Goal: Transaction & Acquisition: Book appointment/travel/reservation

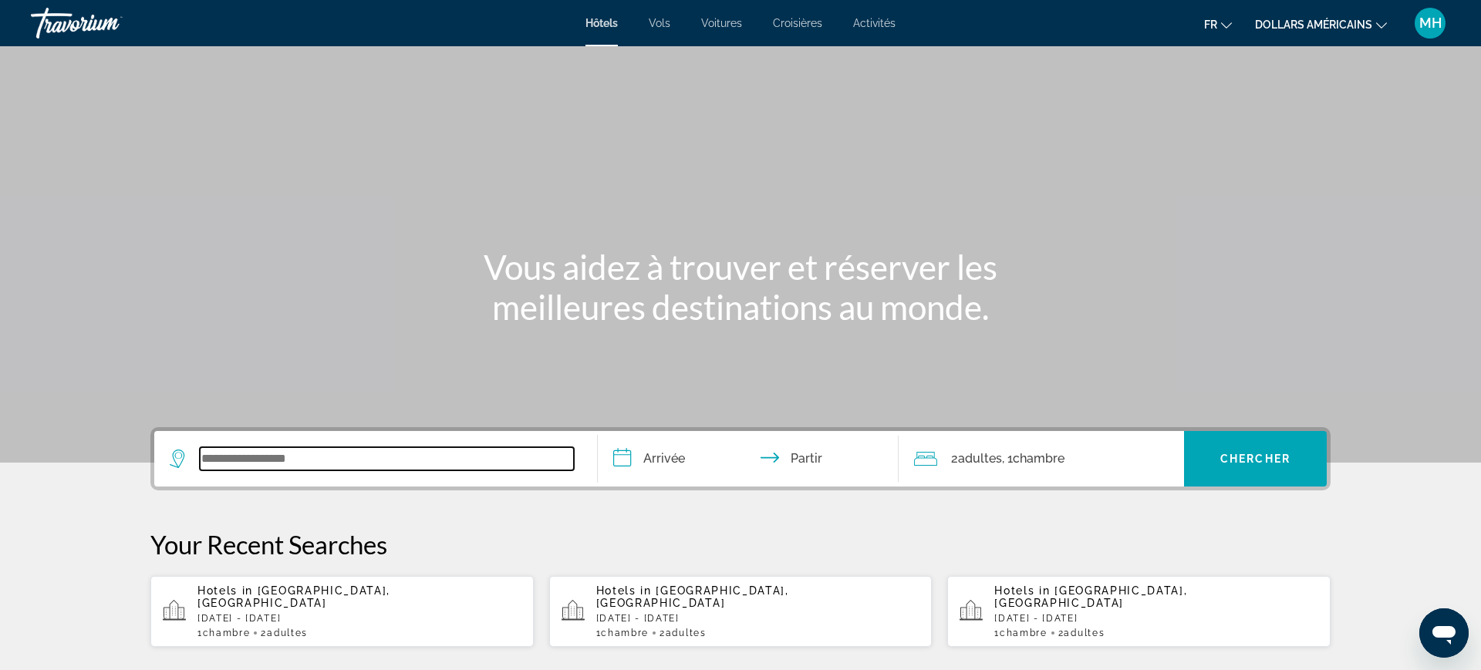
click at [276, 452] on input "Widget de recherche" at bounding box center [387, 458] width 374 height 23
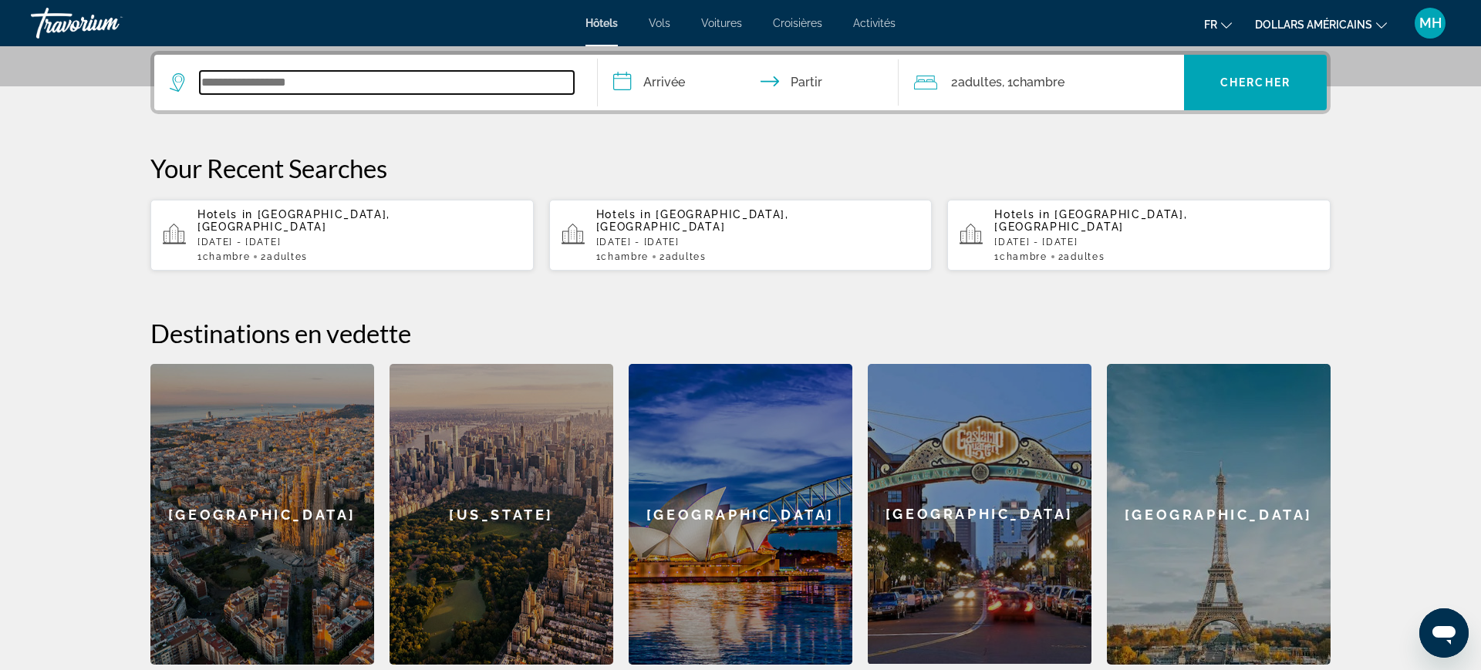
scroll to position [377, 0]
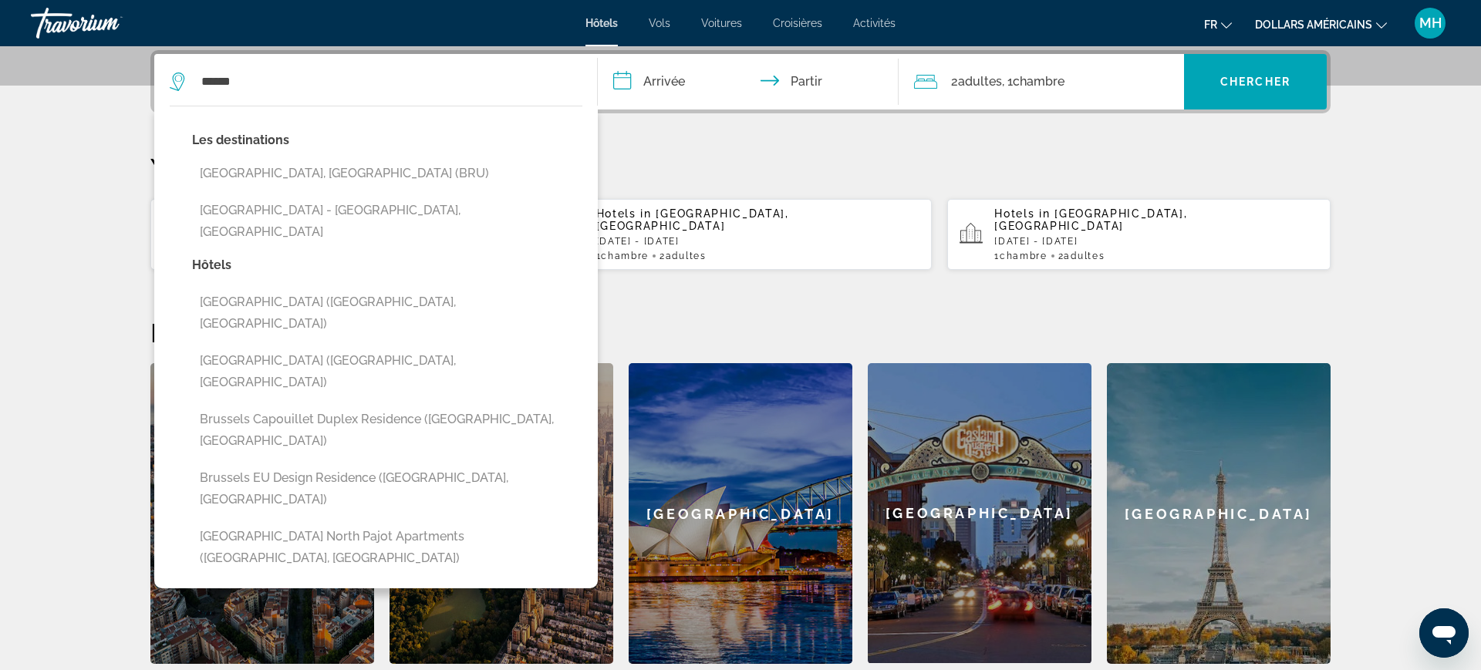
click at [294, 189] on div "Les destinations Brussels, Belgium (BRU) Brussels Airport - Zaventem, Belgium" at bounding box center [387, 192] width 390 height 125
click at [311, 174] on button "[GEOGRAPHIC_DATA], [GEOGRAPHIC_DATA] (BRU)" at bounding box center [387, 173] width 390 height 29
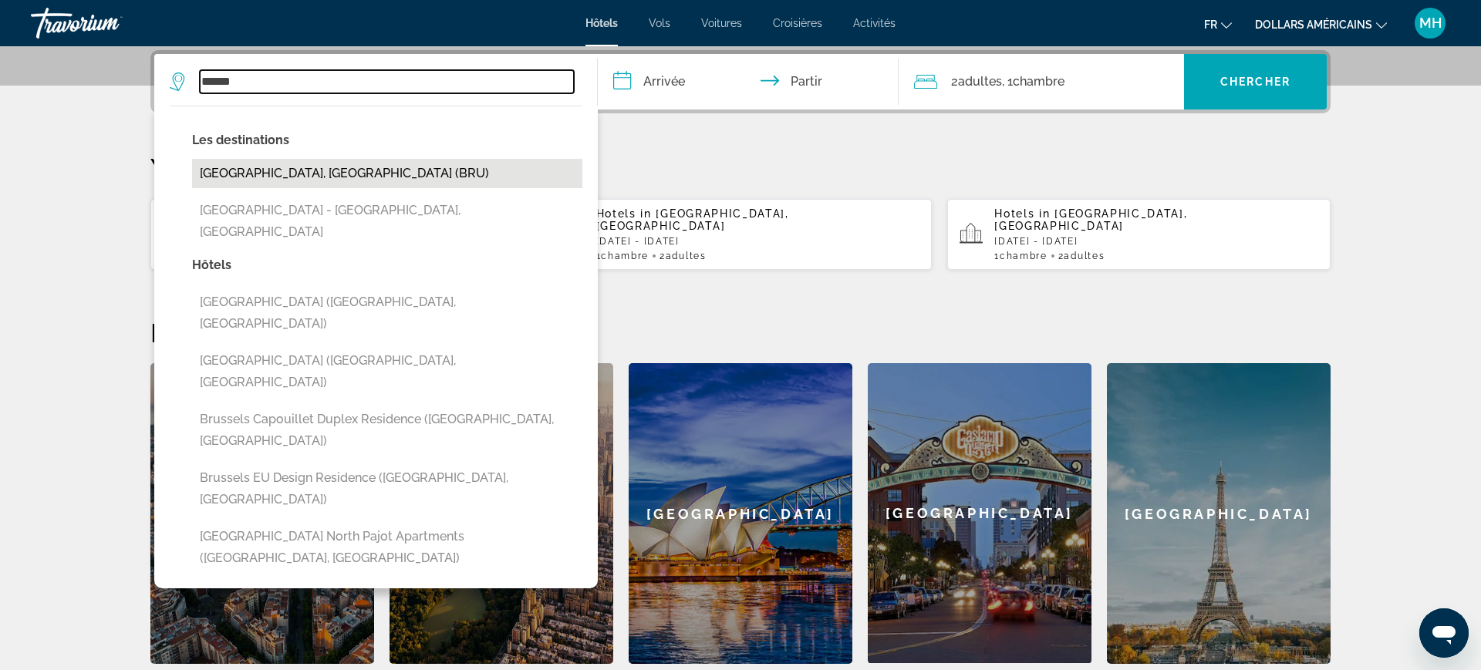
type input "**********"
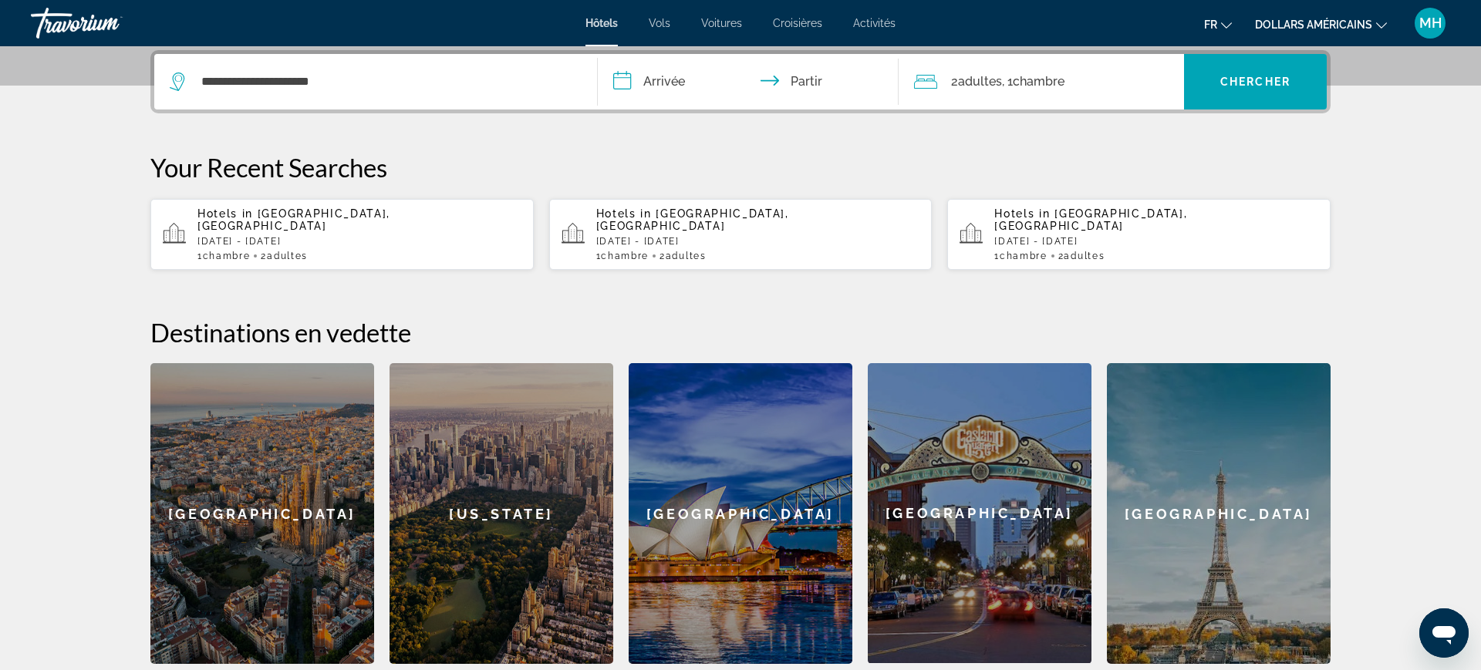
click at [649, 99] on input "**********" at bounding box center [751, 84] width 307 height 60
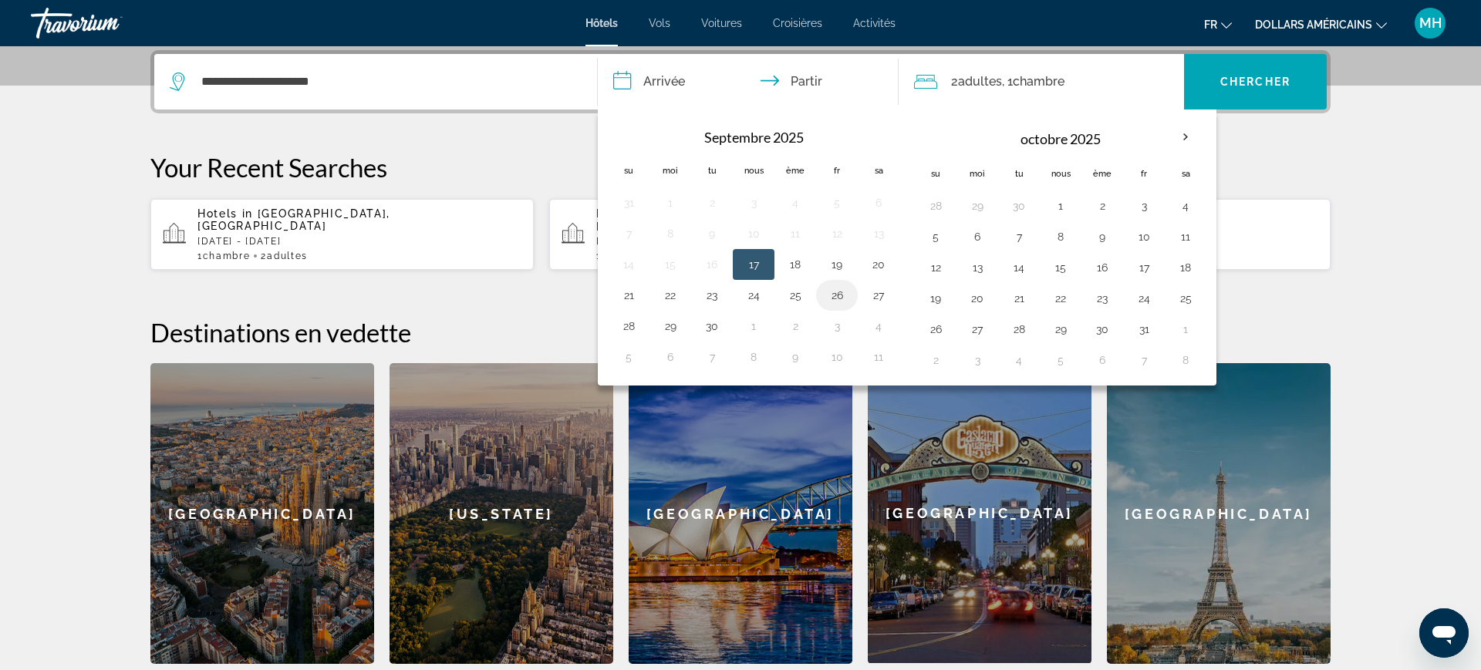
click at [834, 291] on button "26" at bounding box center [837, 296] width 25 height 22
click at [632, 325] on button "28" at bounding box center [628, 326] width 25 height 22
type input "**********"
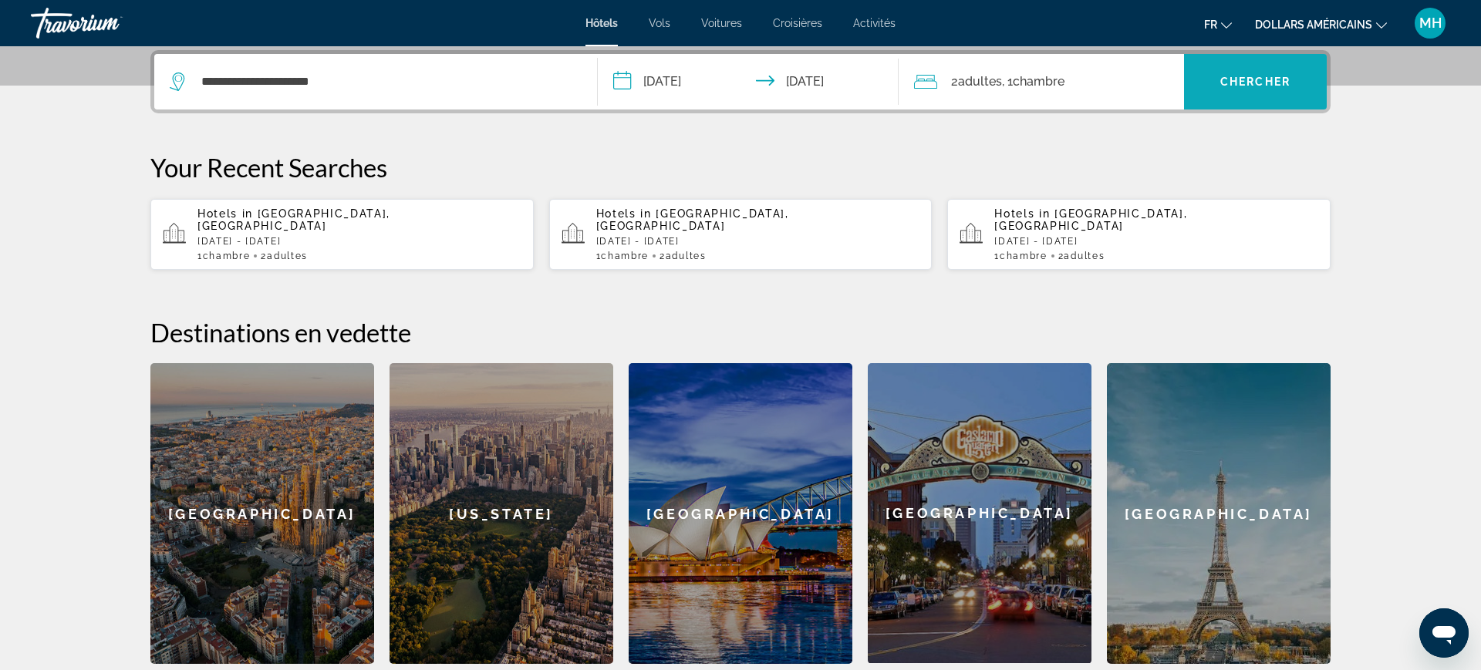
click at [1215, 71] on span "Widget de recherche" at bounding box center [1255, 81] width 143 height 37
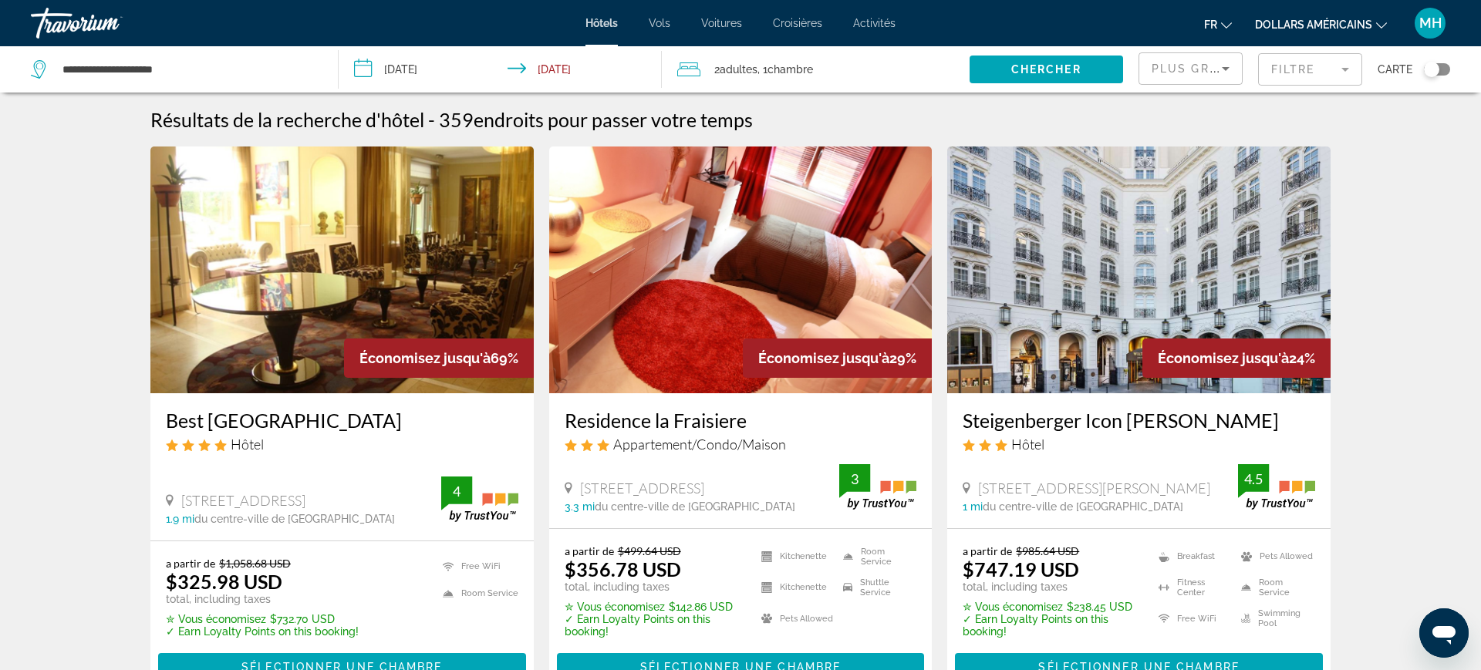
click at [1356, 42] on div "Hôtels Vols Voitures Croisières Activités Hôtels Vols Voitures Croisières Activ…" at bounding box center [740, 23] width 1481 height 40
click at [1357, 35] on button "dollars américains USD ($) MXN (Mexique$) CAD ($ CA) GBP (£) EUR (€) AUD (A$) N…" at bounding box center [1321, 24] width 132 height 22
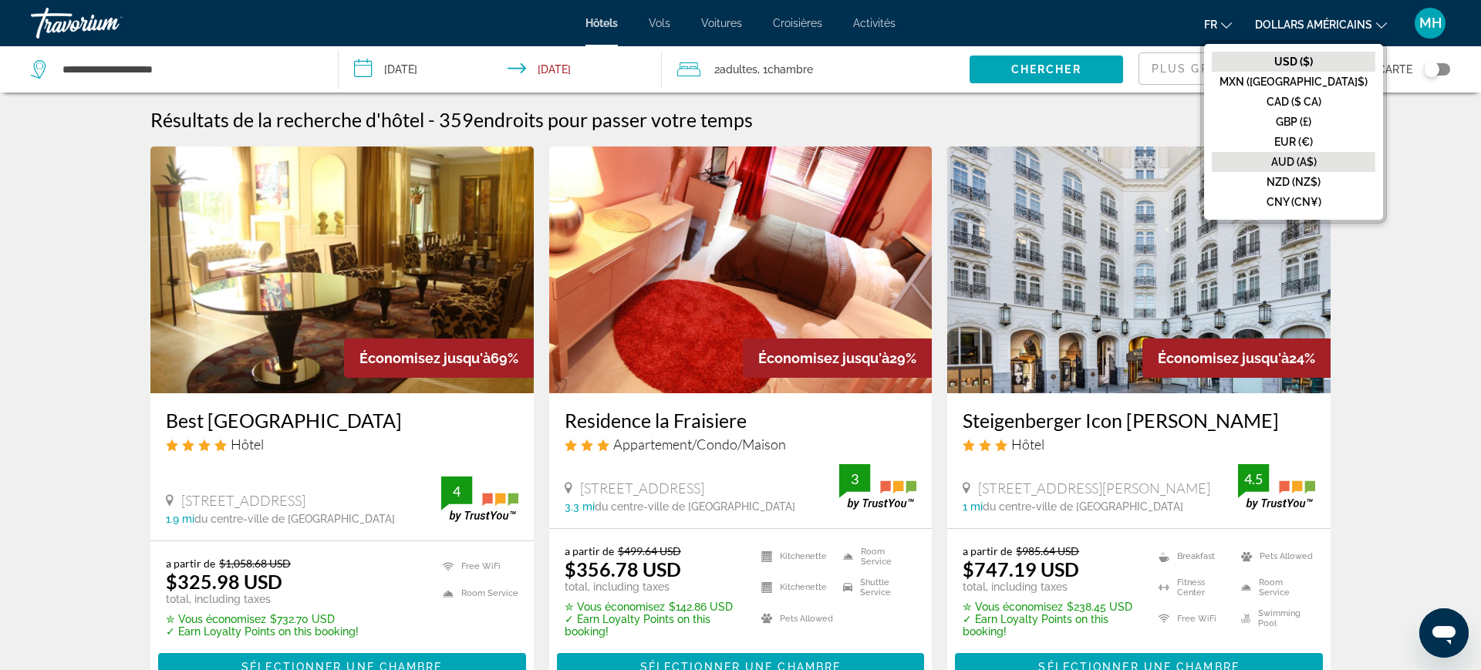
click at [1346, 153] on button "AUD (A$)" at bounding box center [1294, 162] width 164 height 20
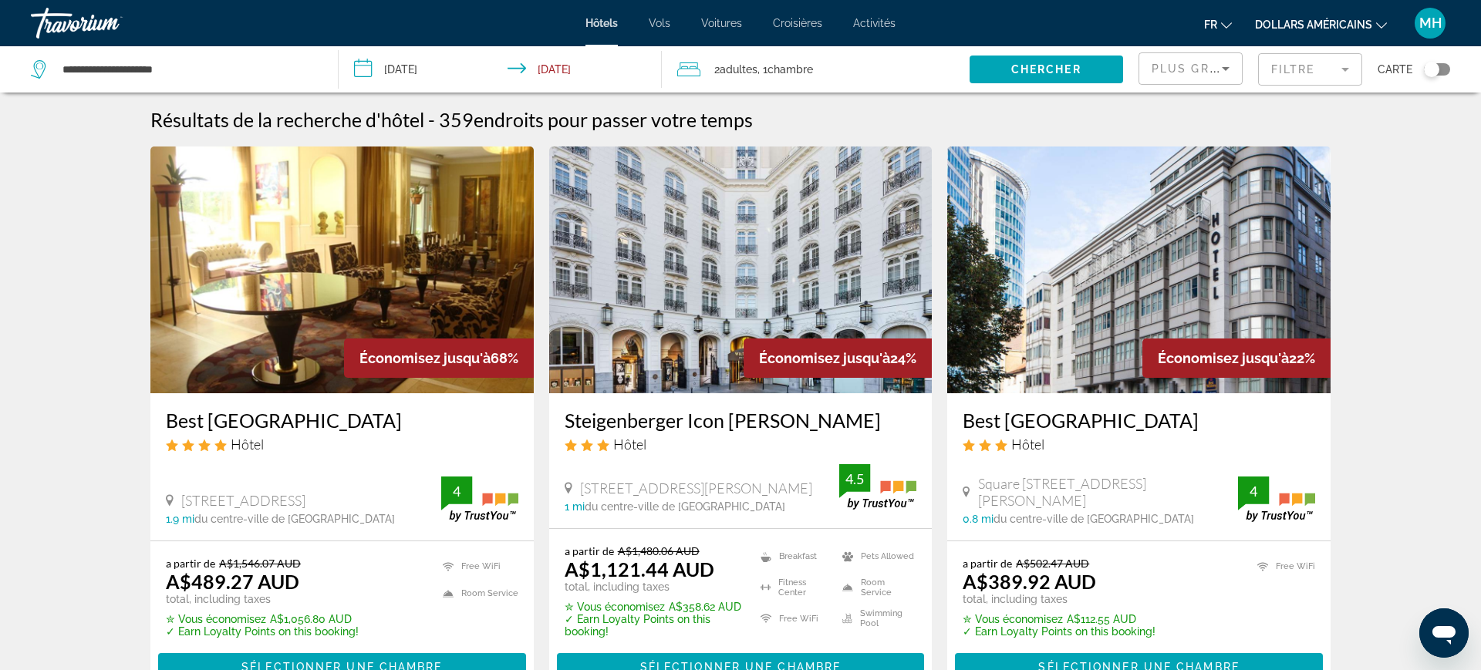
click at [1358, 25] on font "dollars américains" at bounding box center [1313, 25] width 117 height 12
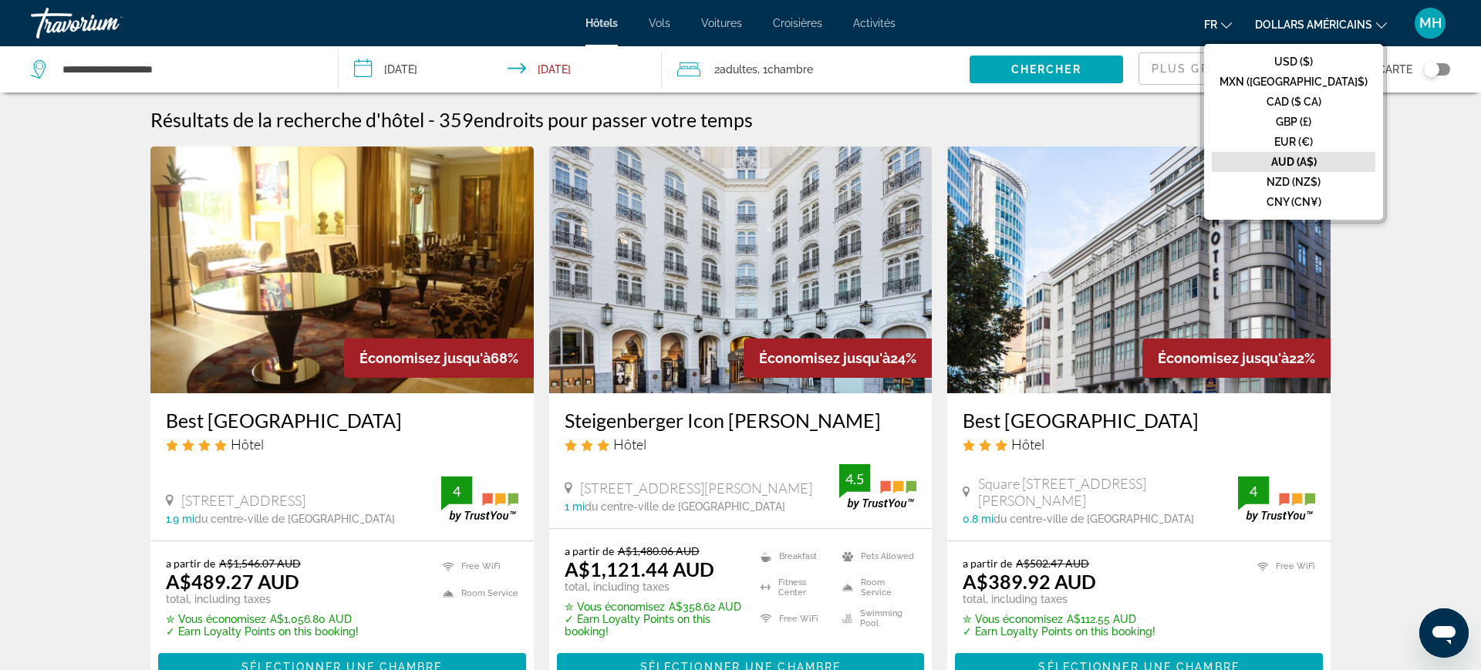
click at [1347, 153] on button "AUD (A$)" at bounding box center [1294, 162] width 164 height 20
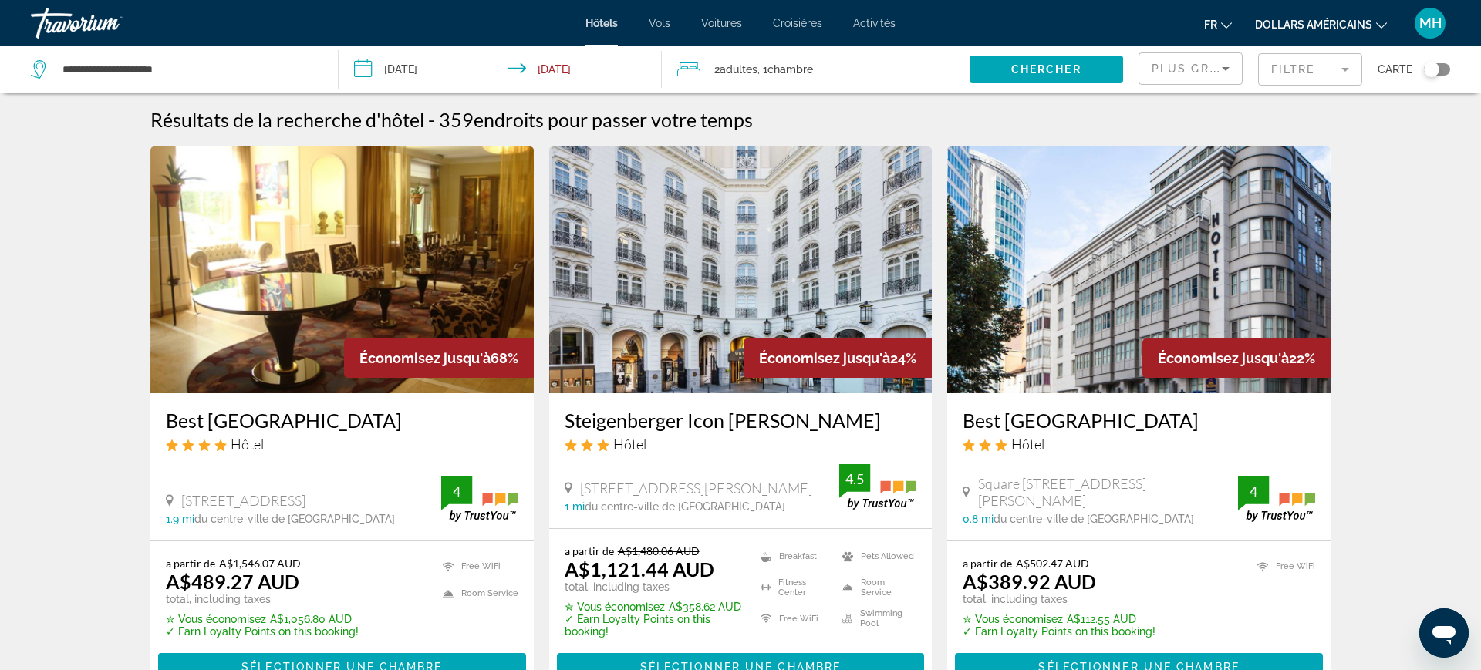
click at [1378, 25] on icon "Changer de devise" at bounding box center [1381, 25] width 11 height 11
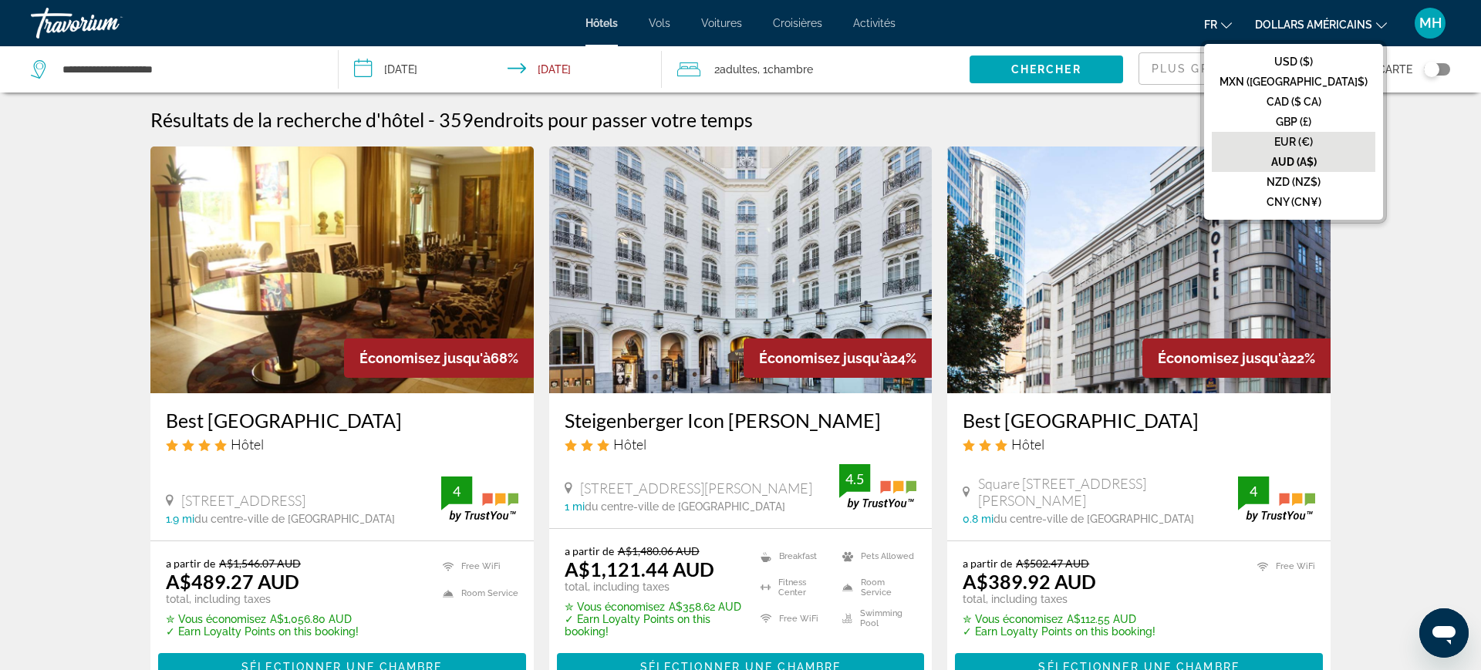
click at [1313, 144] on font "EUR (€)" at bounding box center [1293, 142] width 39 height 12
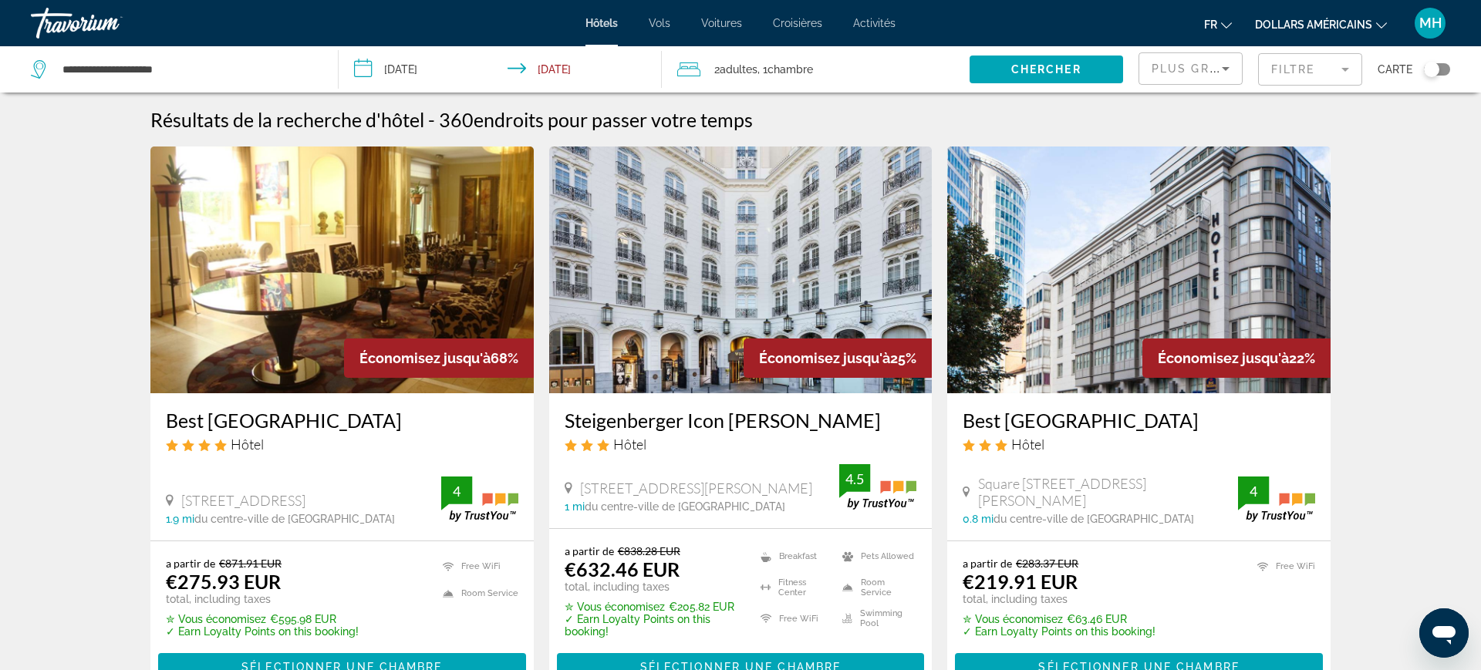
click at [430, 73] on input "**********" at bounding box center [503, 71] width 329 height 51
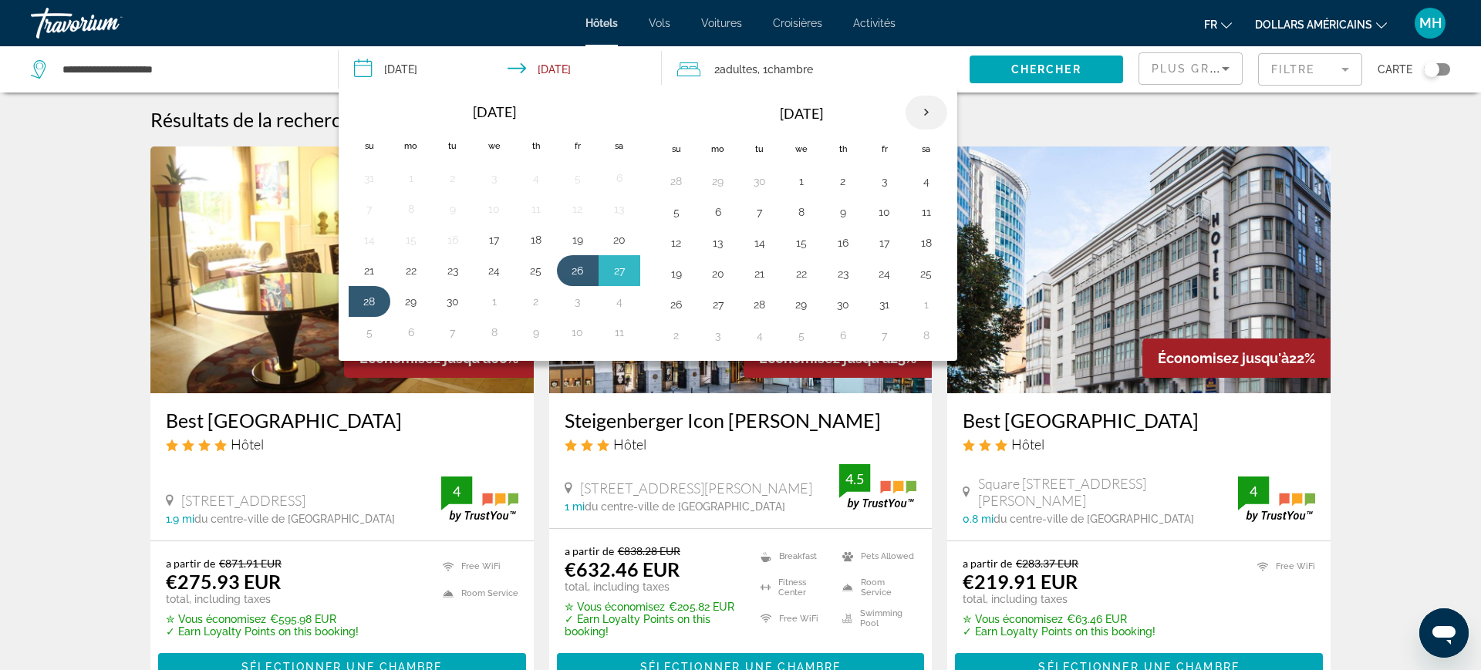
click at [923, 123] on th "Next month" at bounding box center [927, 113] width 42 height 34
click at [723, 274] on button "22" at bounding box center [718, 274] width 25 height 22
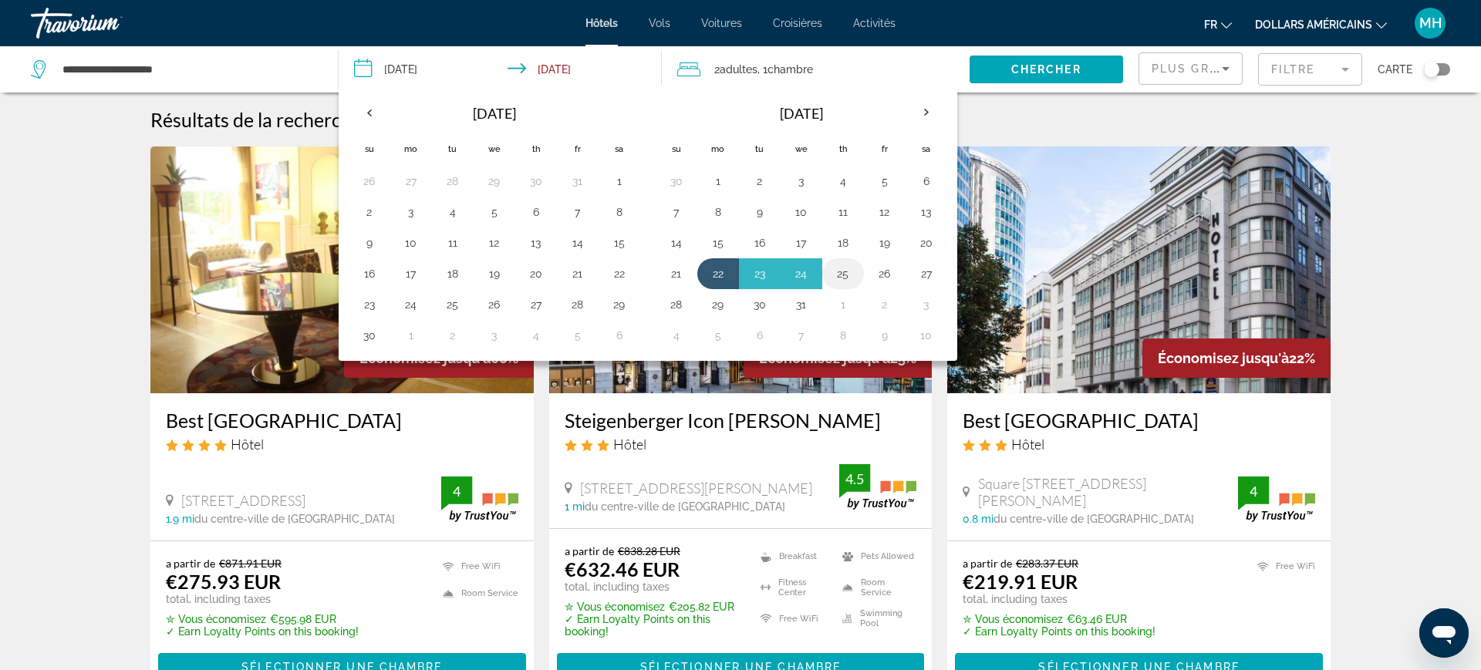
click at [857, 271] on td "25" at bounding box center [843, 273] width 42 height 31
click at [761, 275] on button "23" at bounding box center [759, 274] width 25 height 22
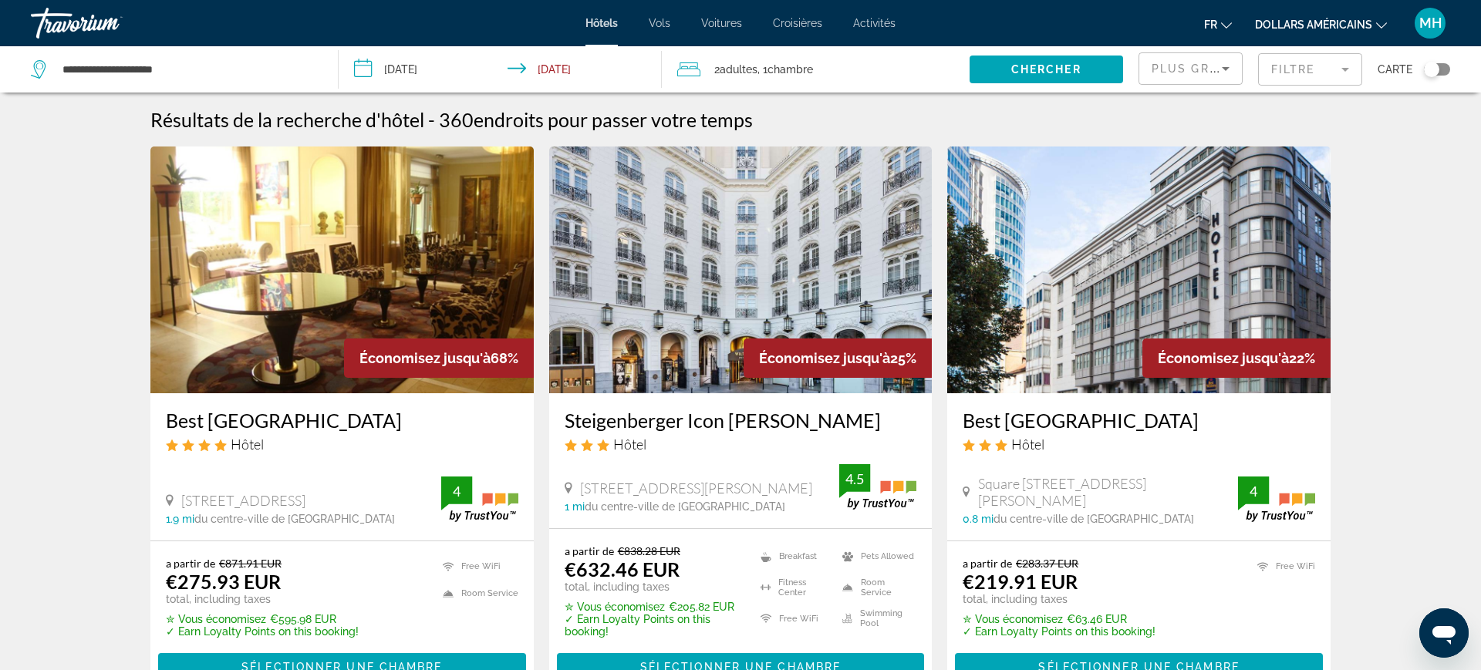
click at [443, 61] on input "**********" at bounding box center [503, 71] width 329 height 51
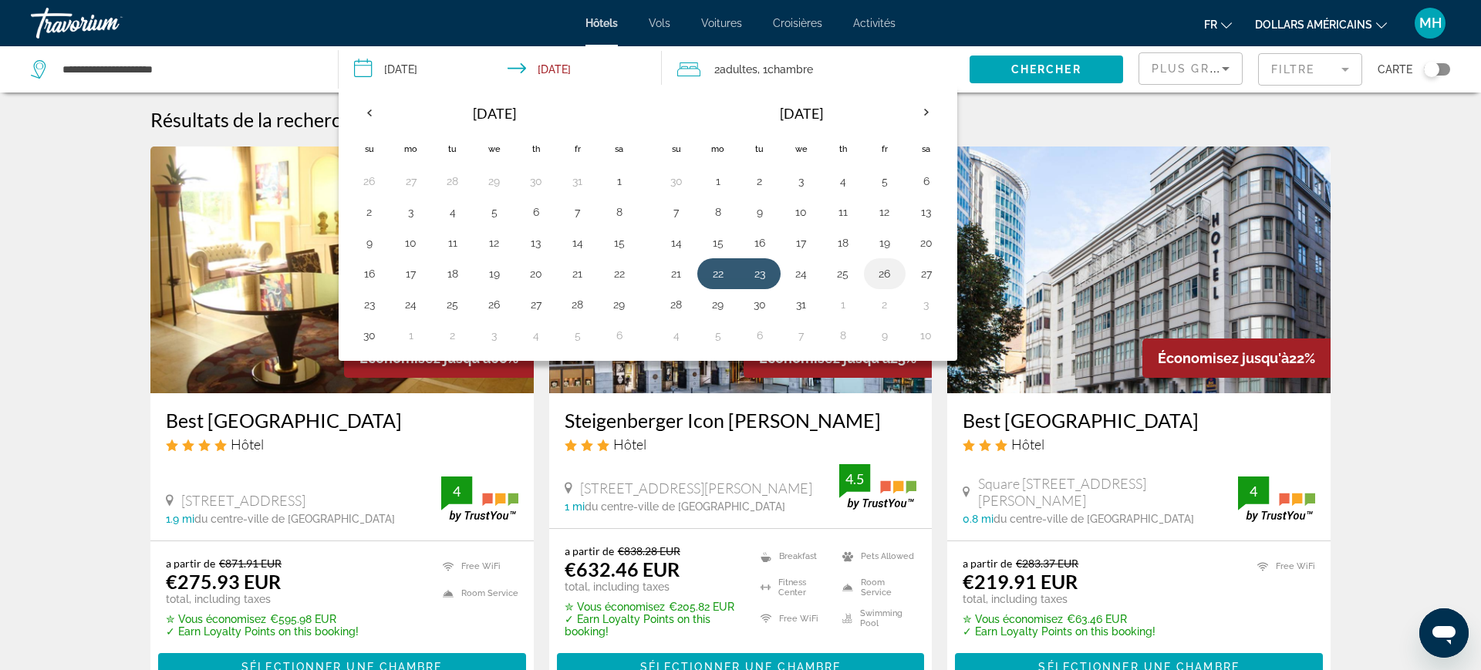
click at [879, 276] on button "26" at bounding box center [884, 274] width 25 height 22
click at [761, 272] on button "23" at bounding box center [759, 274] width 25 height 22
type input "**********"
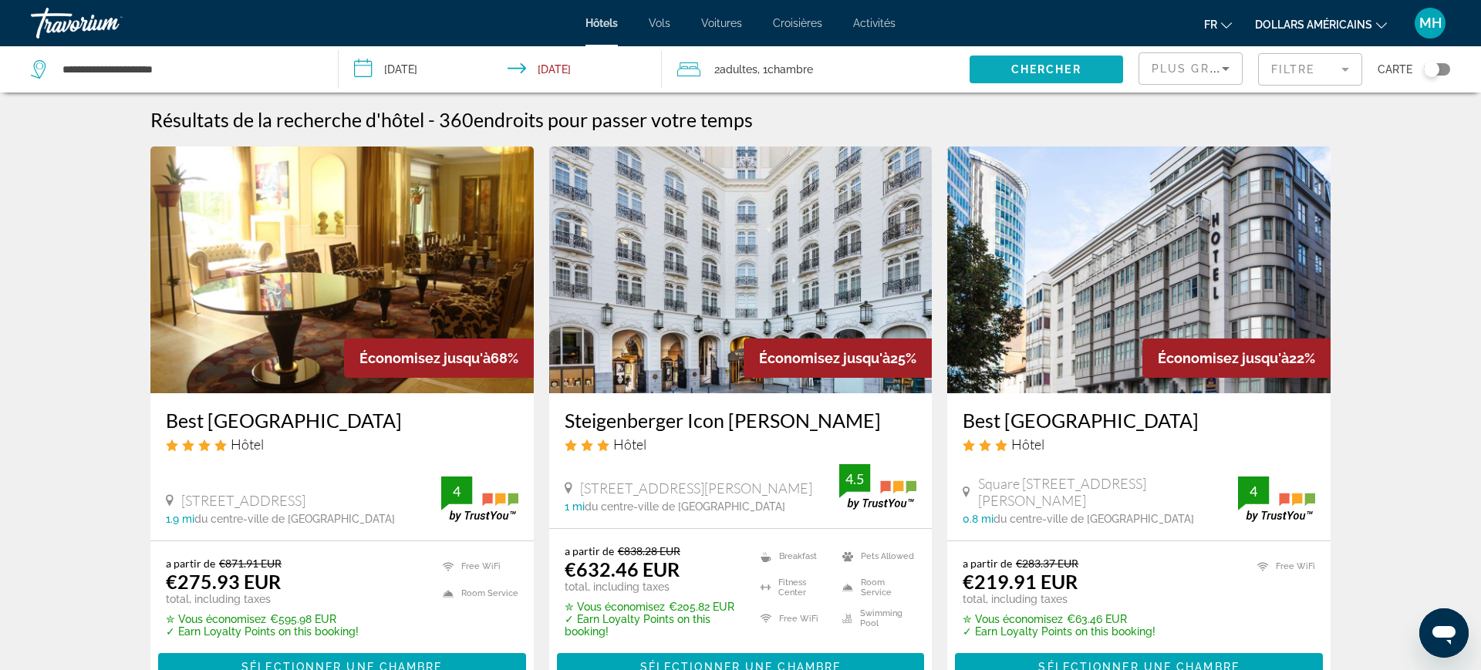
click at [1015, 75] on span "Chercher" at bounding box center [1046, 69] width 70 height 12
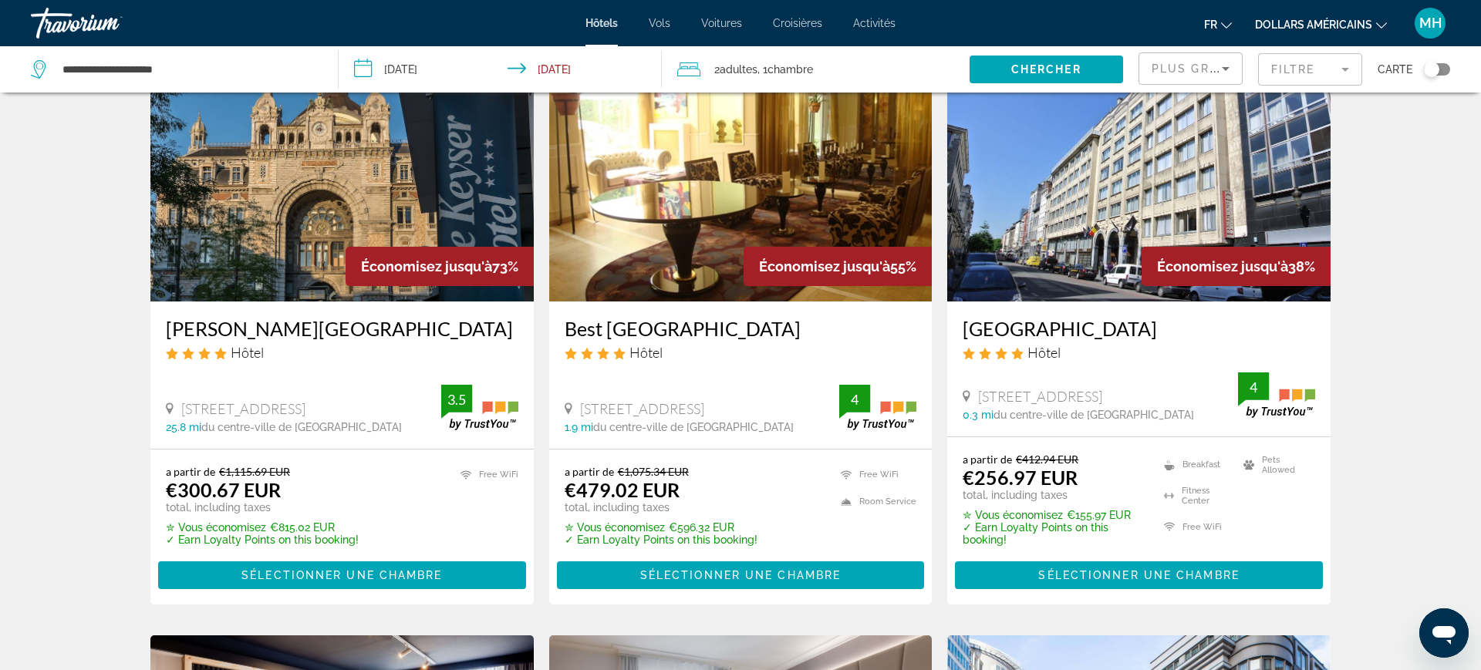
scroll to position [93, 0]
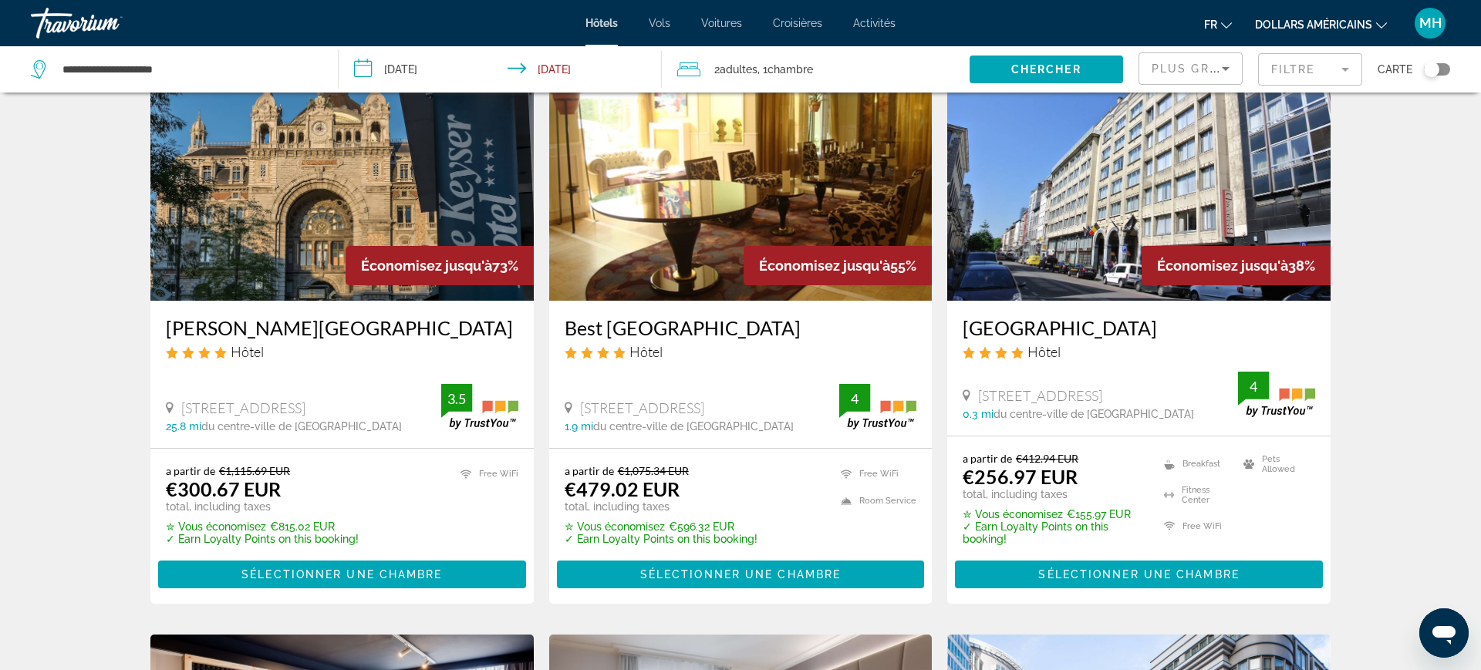
click at [286, 325] on h3 "[GEOGRAPHIC_DATA]" at bounding box center [342, 327] width 353 height 23
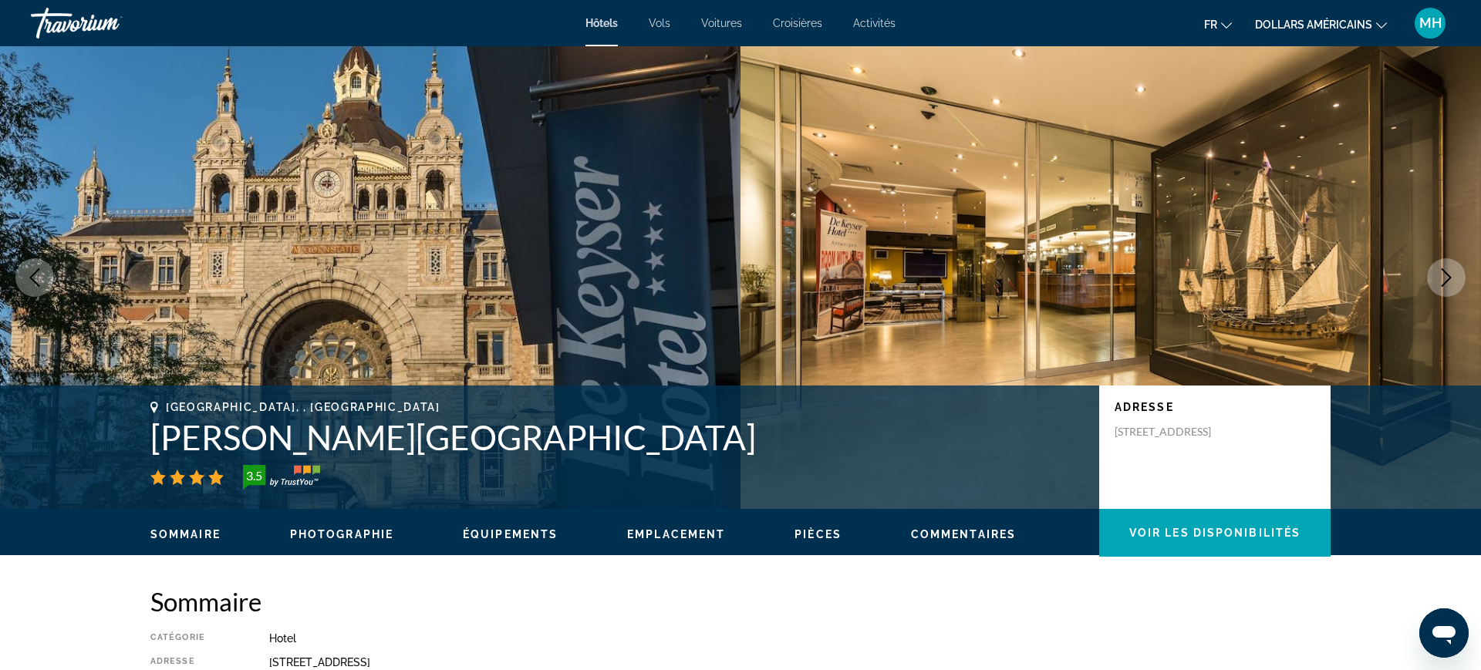
click at [1446, 275] on icon "Next image" at bounding box center [1446, 277] width 19 height 19
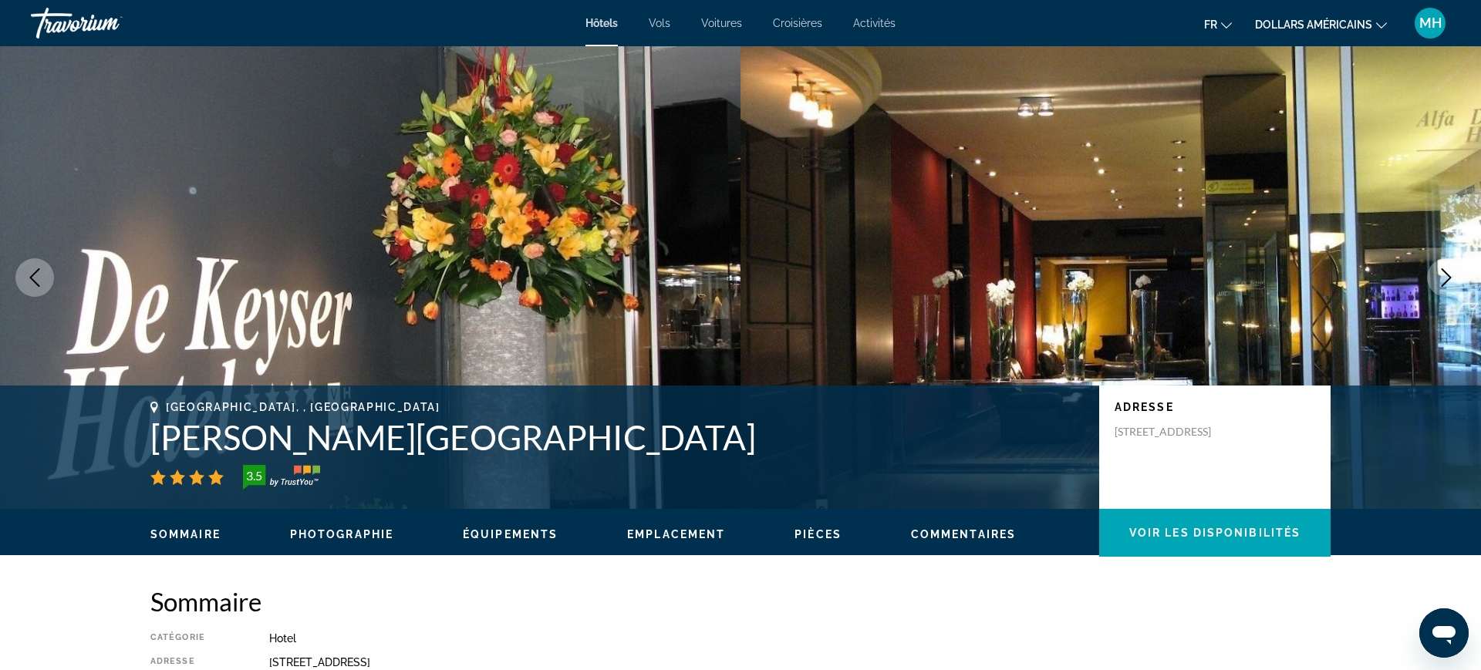
click at [1446, 275] on icon "Next image" at bounding box center [1446, 277] width 19 height 19
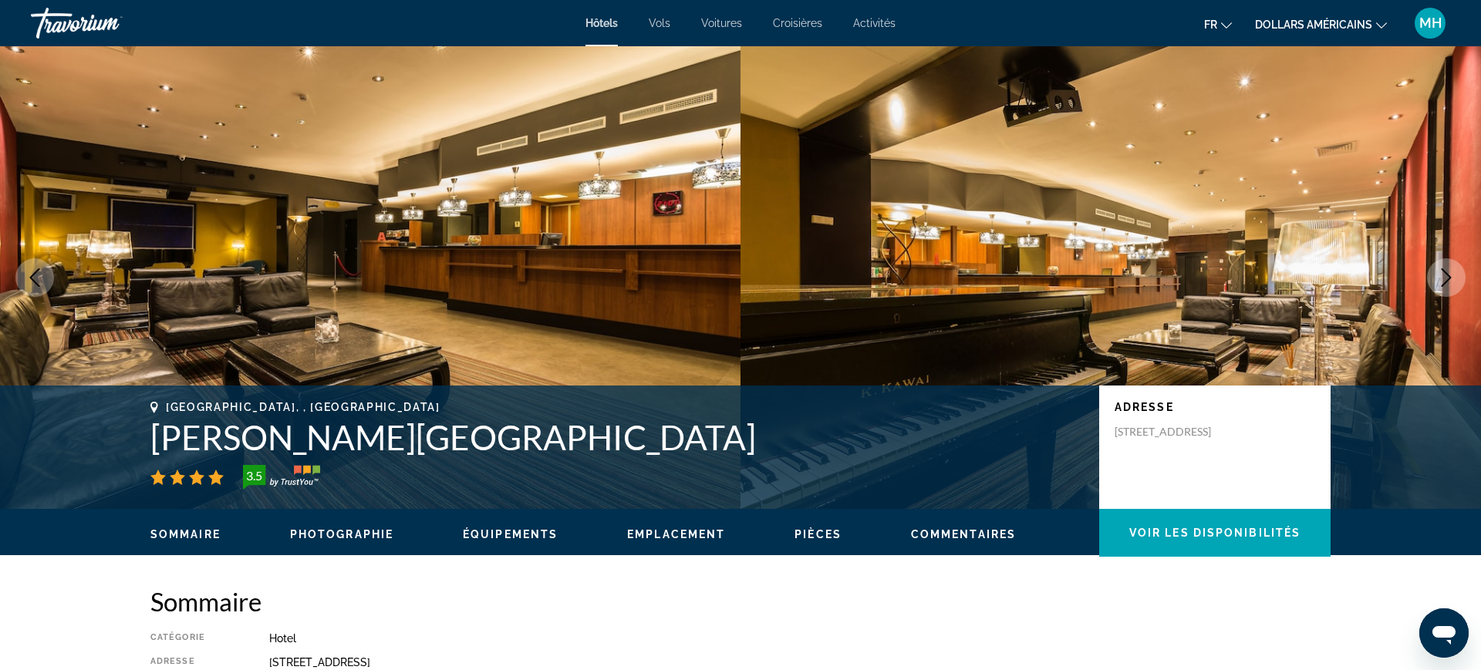
click at [1446, 275] on icon "Next image" at bounding box center [1446, 277] width 19 height 19
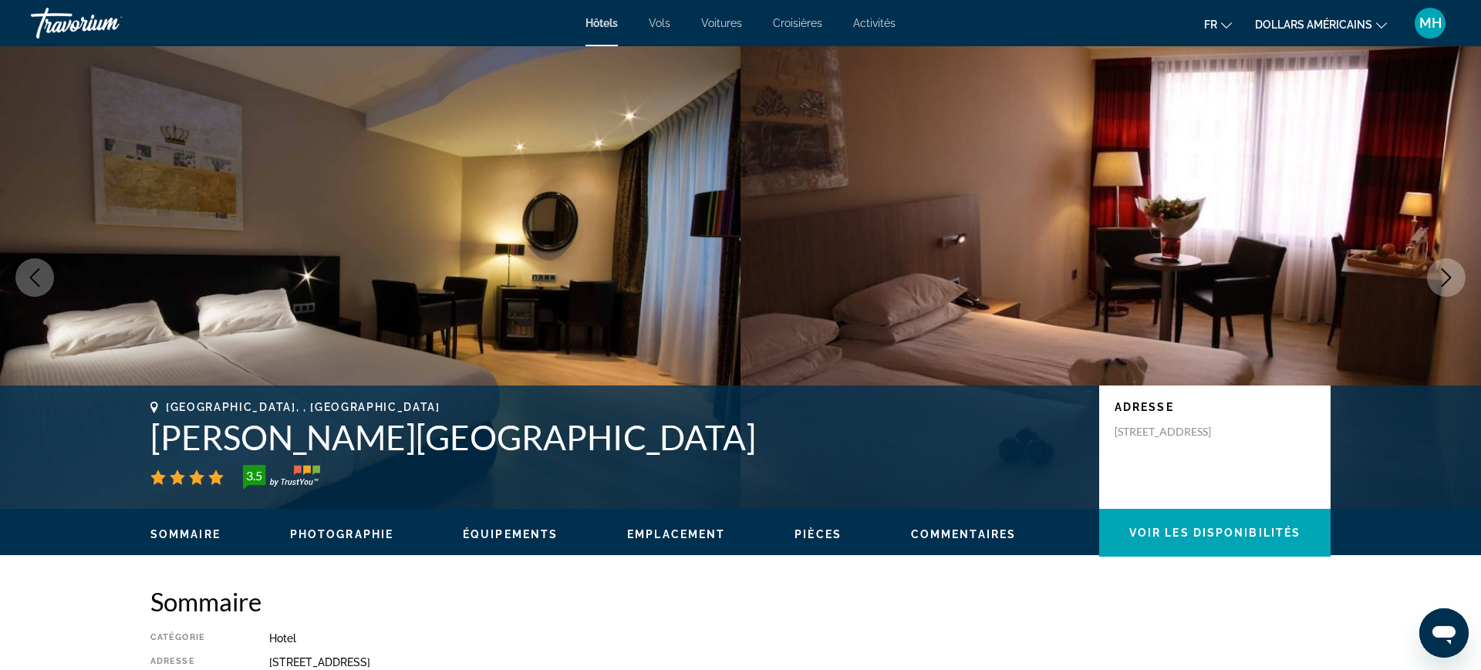
click at [1446, 275] on icon "Next image" at bounding box center [1446, 277] width 19 height 19
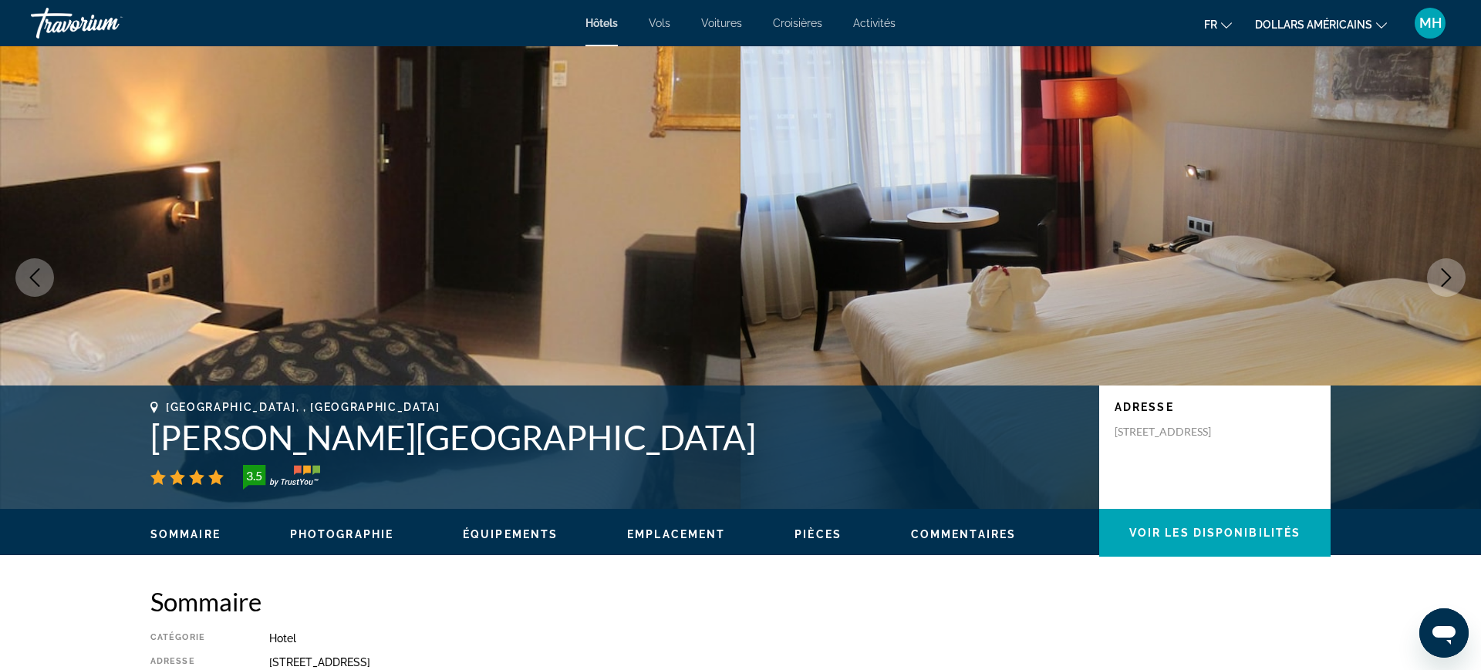
click at [1446, 275] on icon "Next image" at bounding box center [1446, 277] width 19 height 19
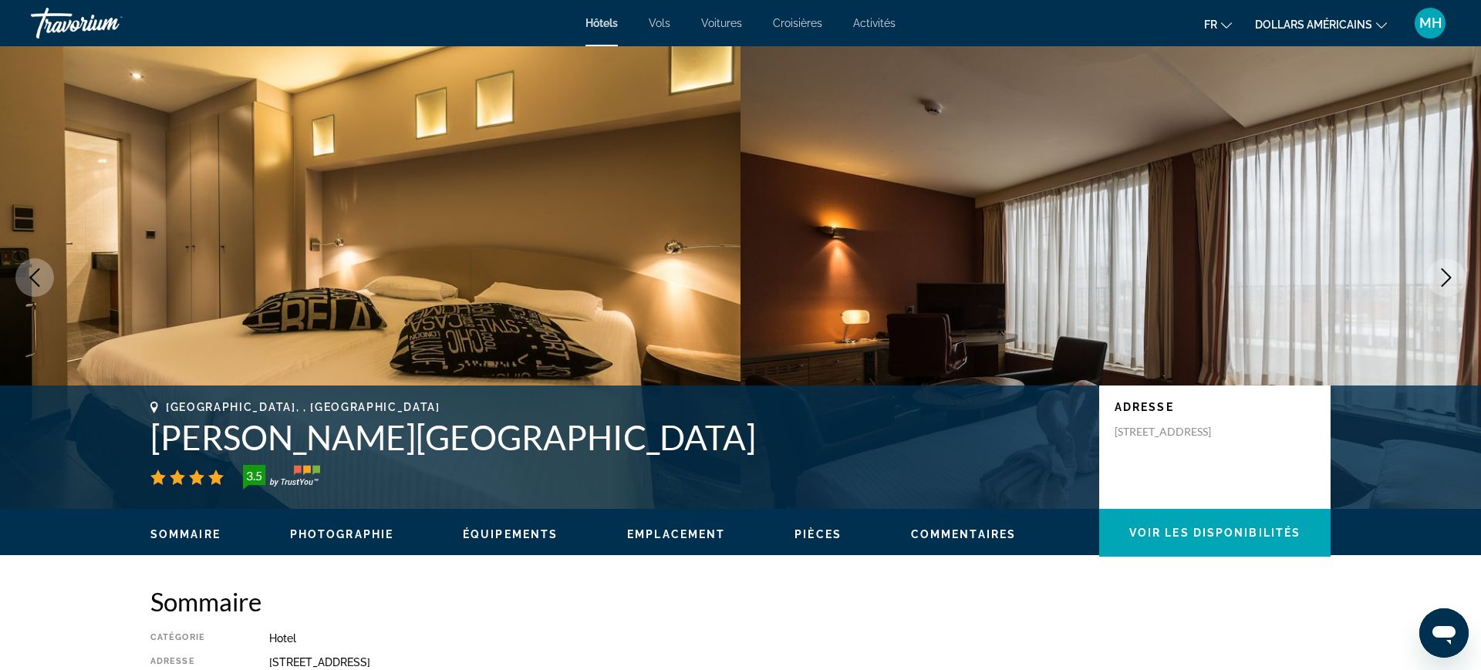
click at [1446, 275] on icon "Next image" at bounding box center [1446, 277] width 19 height 19
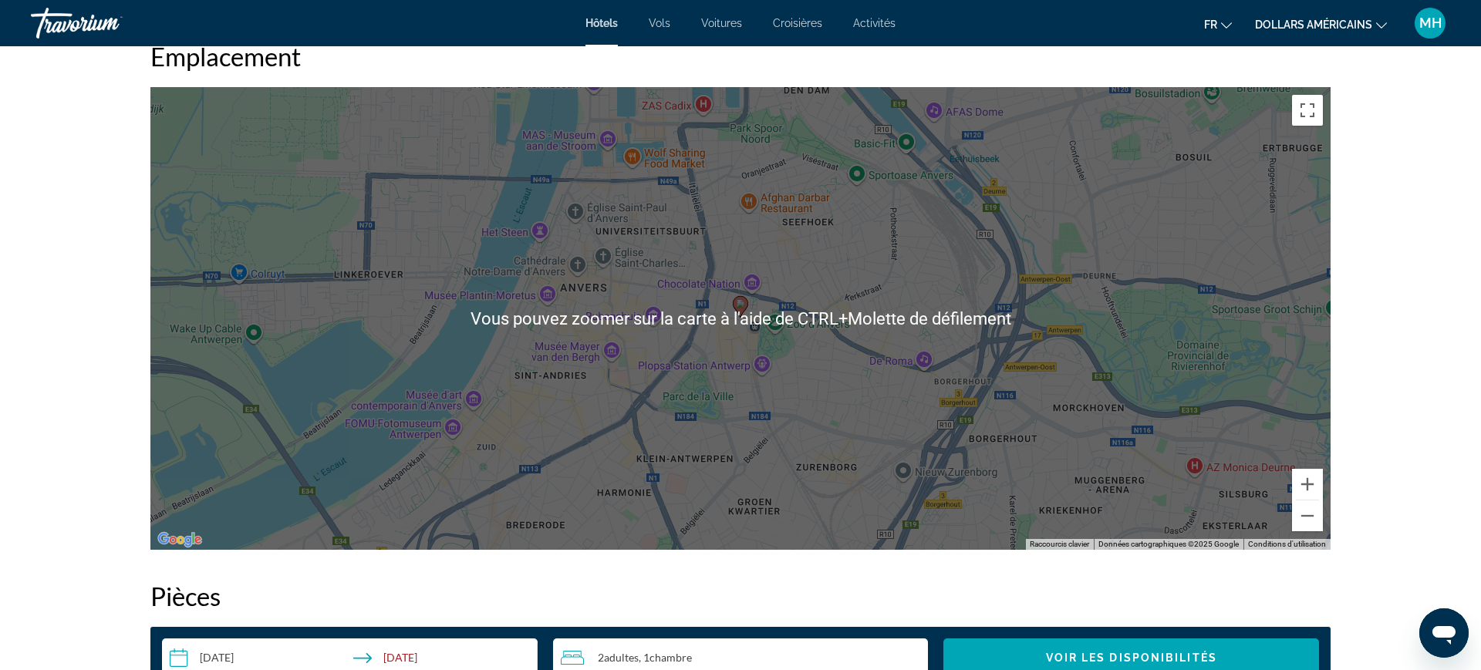
scroll to position [1471, 0]
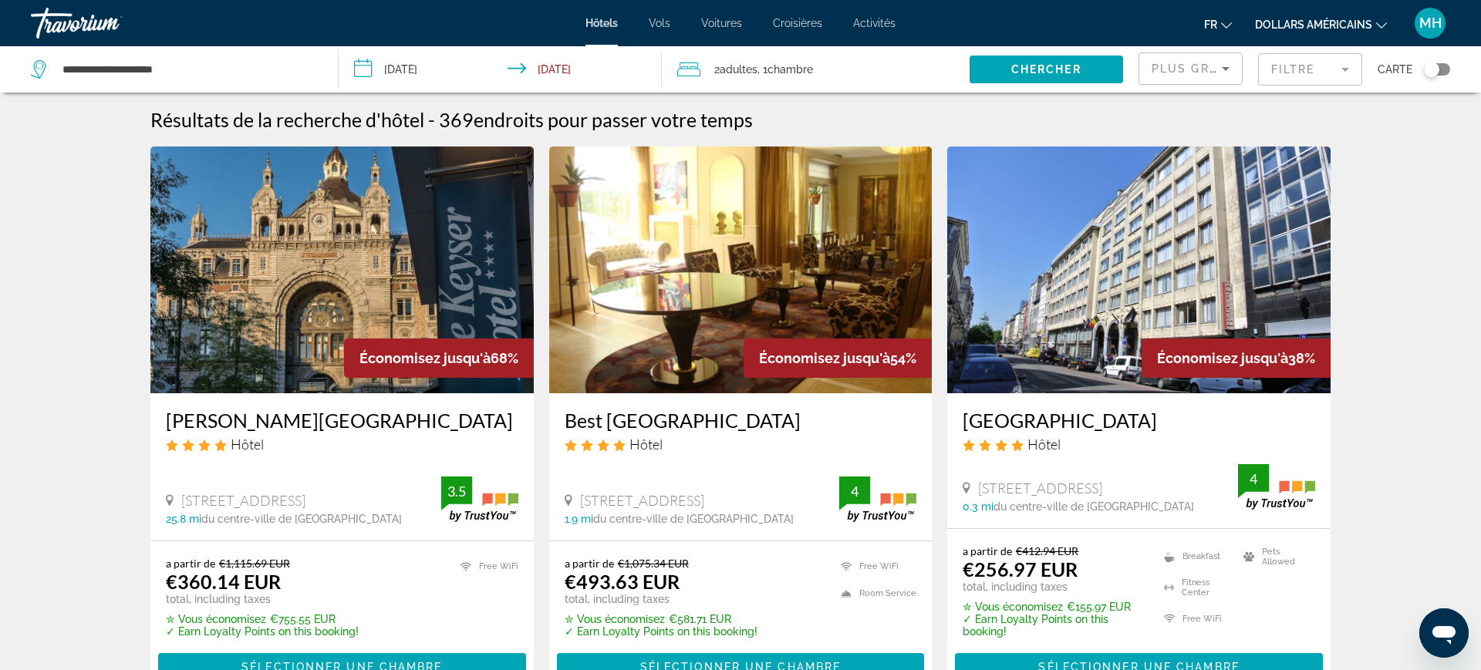
click at [282, 417] on h3 "[GEOGRAPHIC_DATA]" at bounding box center [342, 420] width 353 height 23
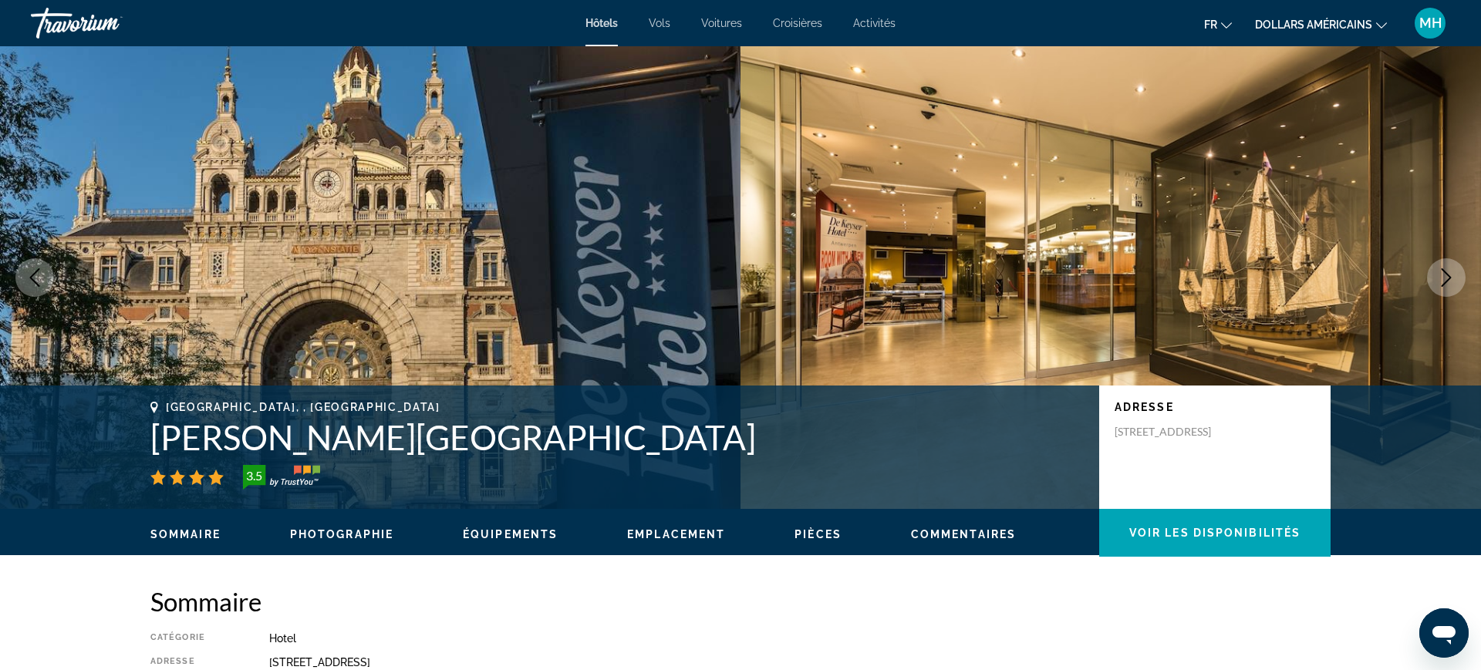
click at [1435, 291] on button "Next image" at bounding box center [1446, 277] width 39 height 39
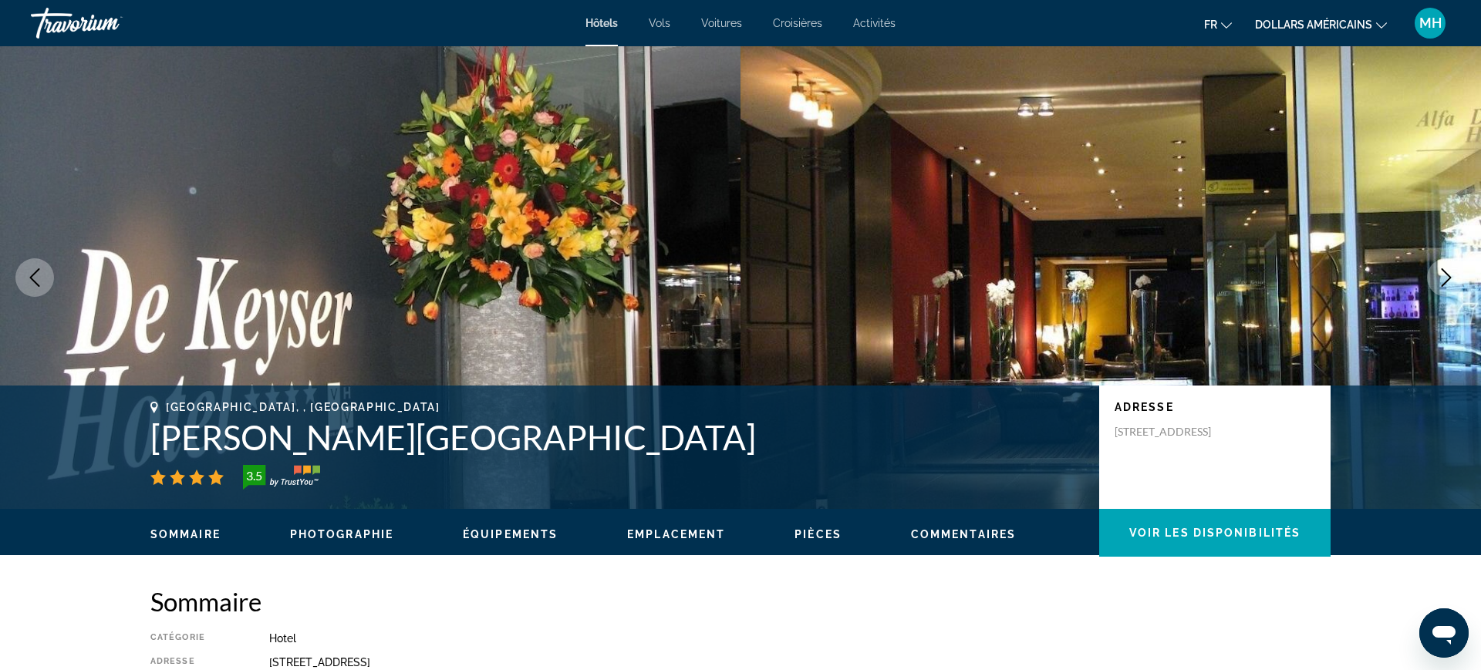
click at [1446, 284] on icon "Next image" at bounding box center [1446, 277] width 19 height 19
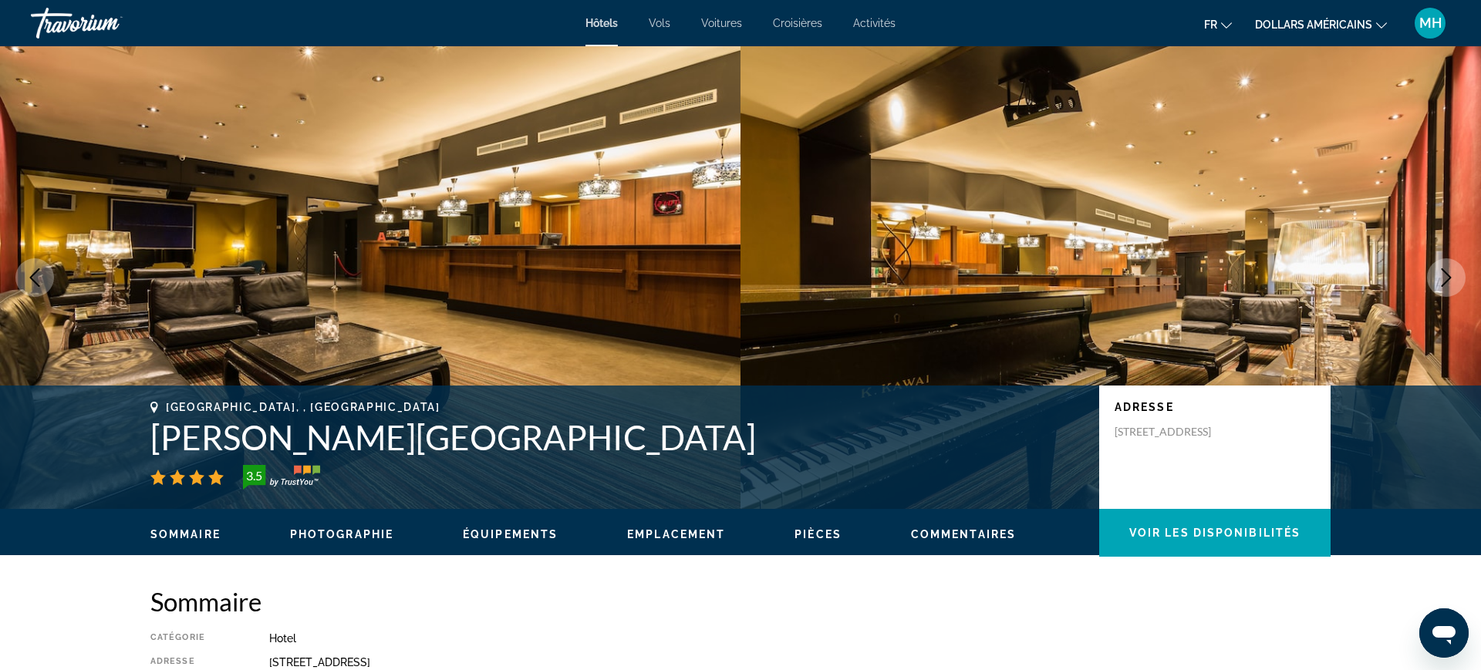
click at [1443, 282] on icon "Next image" at bounding box center [1446, 277] width 19 height 19
click at [1444, 281] on icon "Next image" at bounding box center [1446, 277] width 19 height 19
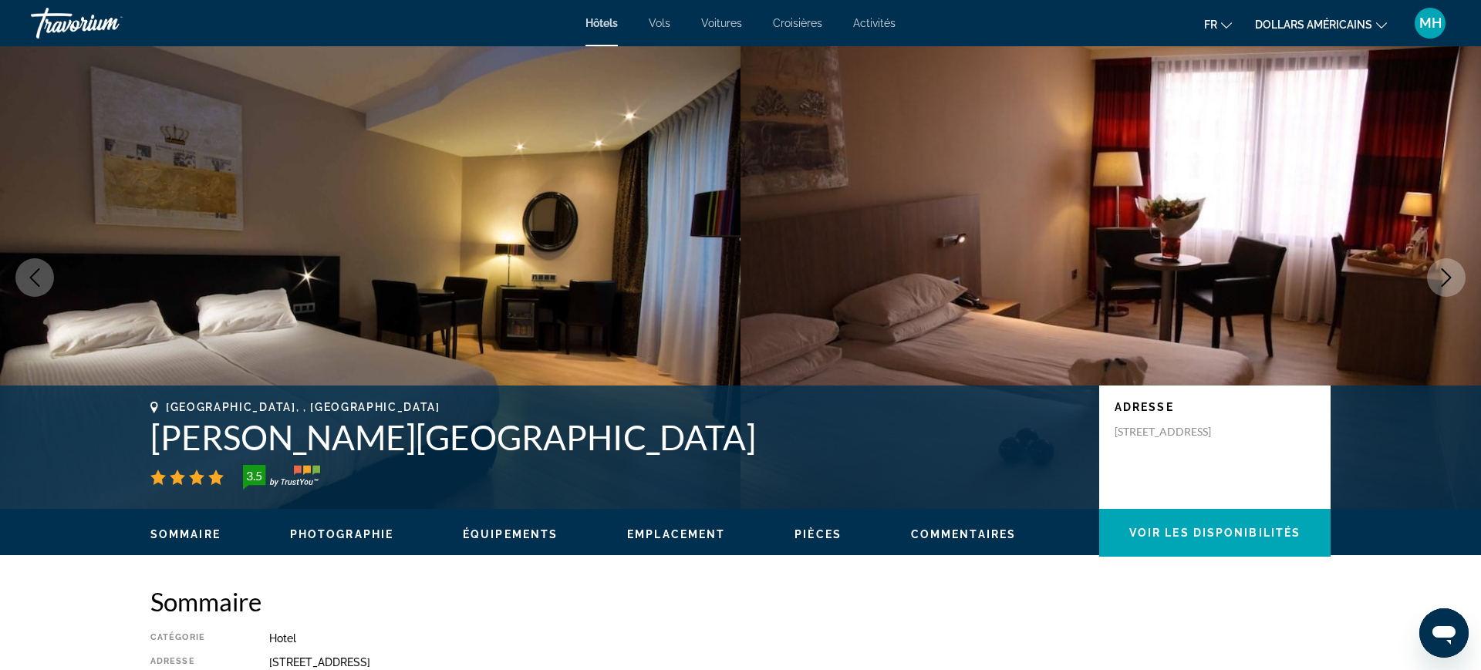
click at [1448, 281] on icon "Next image" at bounding box center [1447, 277] width 10 height 19
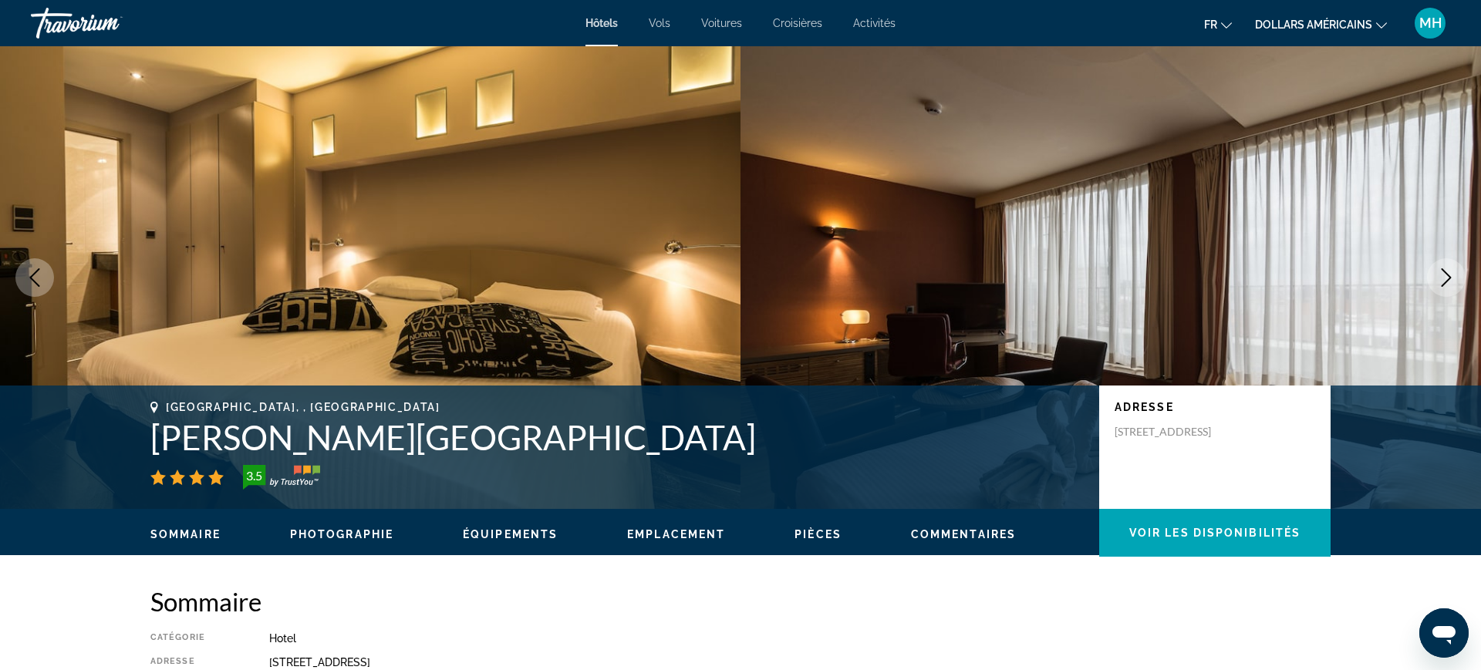
click at [1450, 281] on icon "Next image" at bounding box center [1446, 277] width 19 height 19
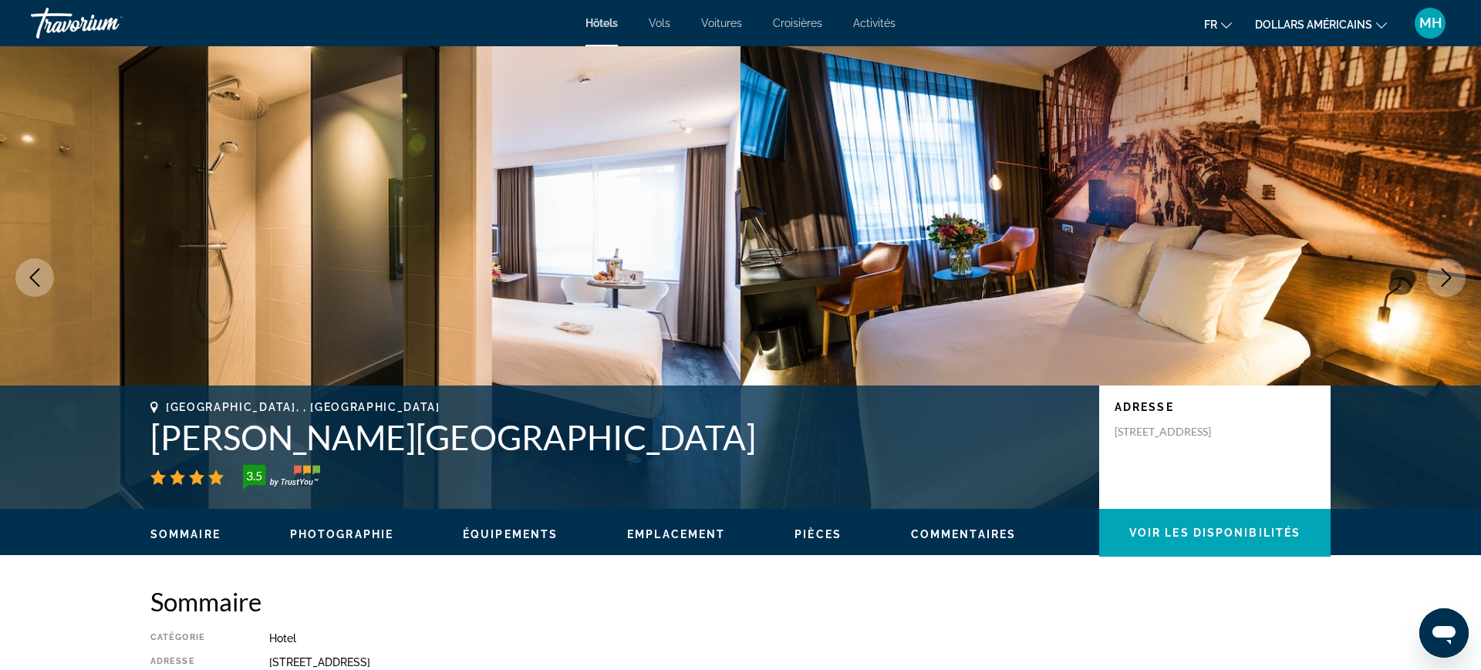
click at [1464, 272] on button "Next image" at bounding box center [1446, 277] width 39 height 39
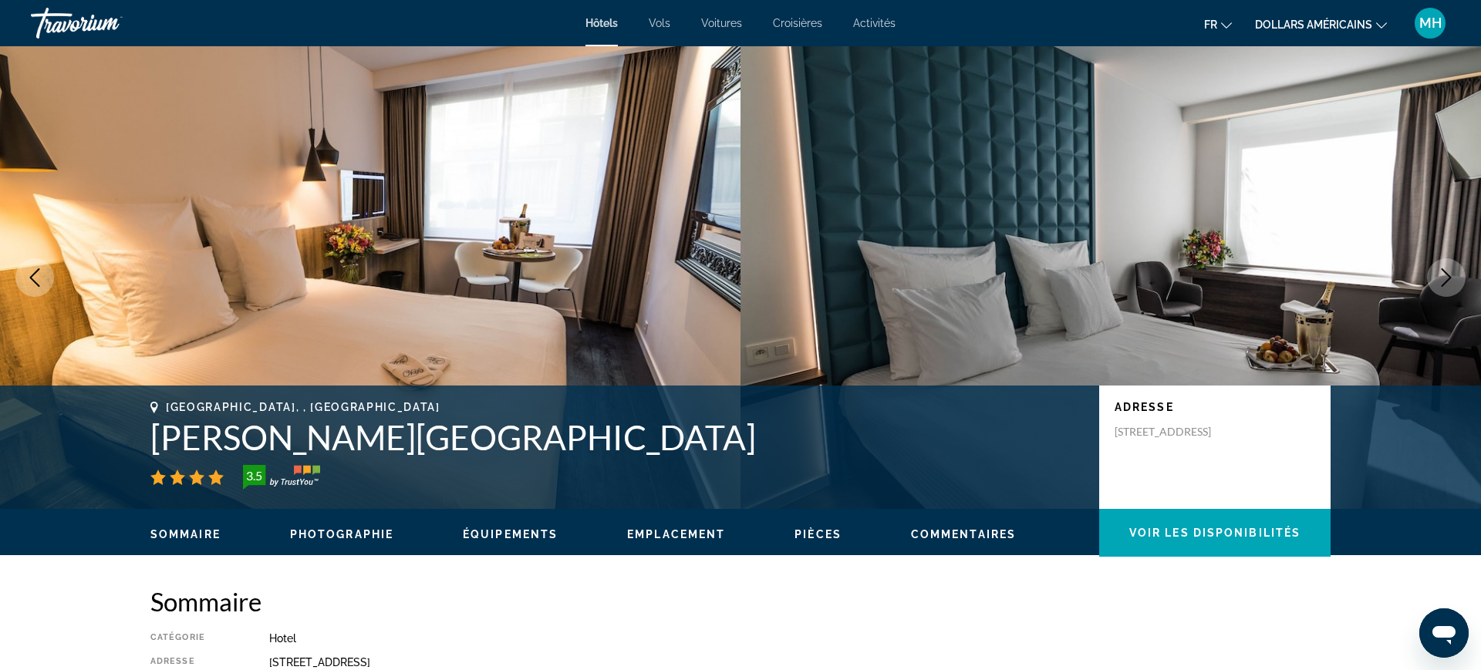
click at [1449, 273] on icon "Next image" at bounding box center [1446, 277] width 19 height 19
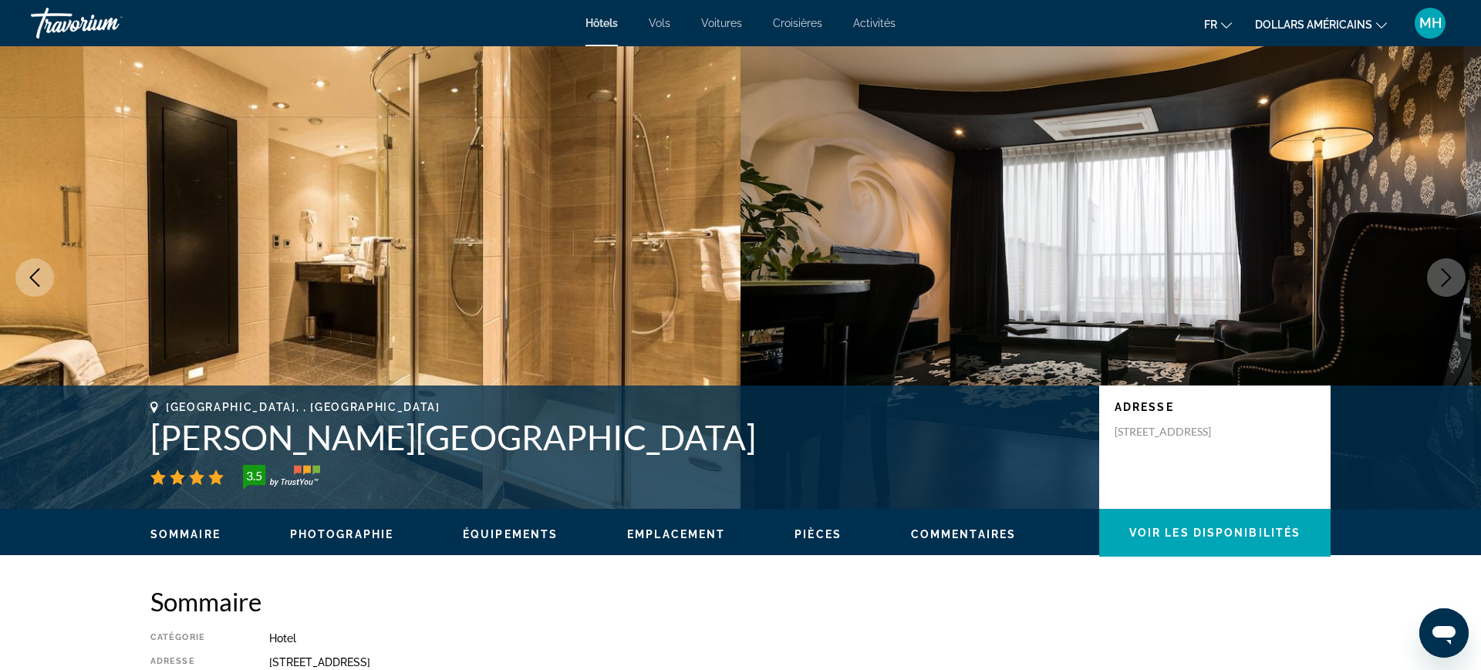
click at [1449, 275] on icon "Next image" at bounding box center [1447, 277] width 10 height 19
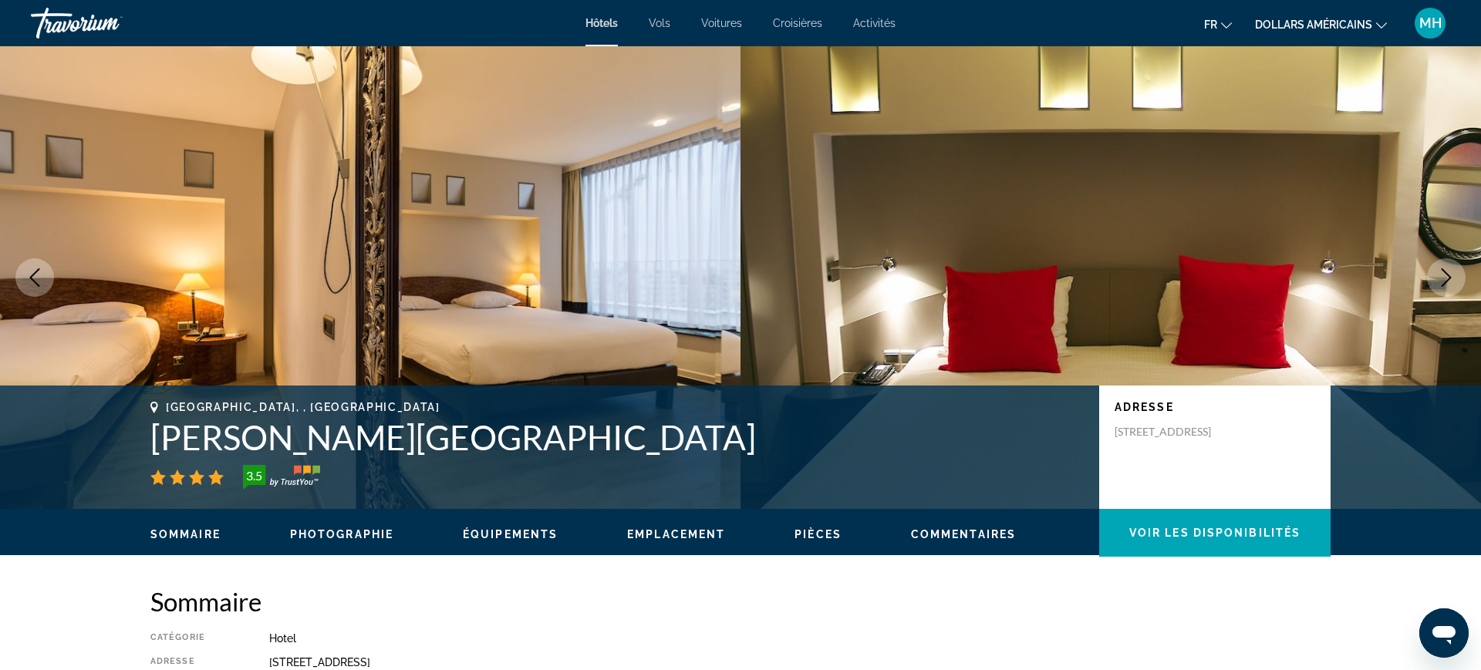
click at [1456, 269] on button "Next image" at bounding box center [1446, 277] width 39 height 39
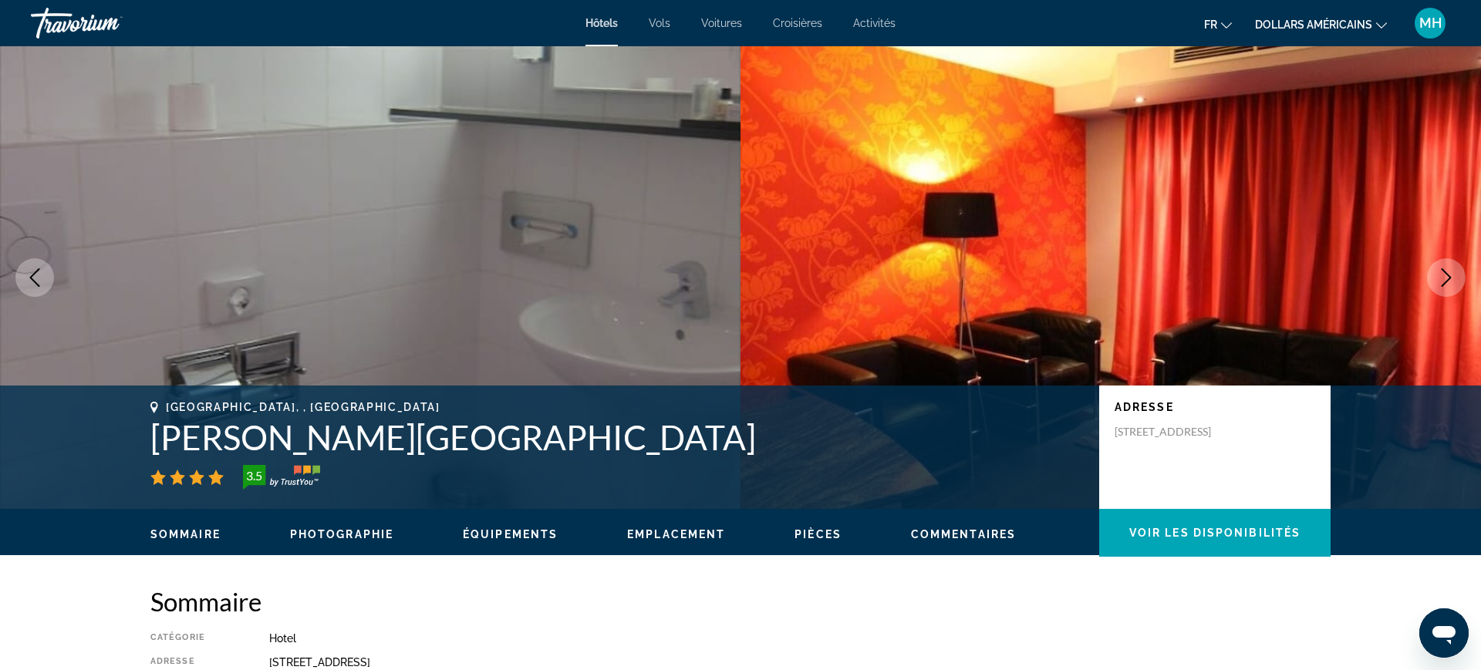
click at [1452, 275] on icon "Next image" at bounding box center [1446, 277] width 19 height 19
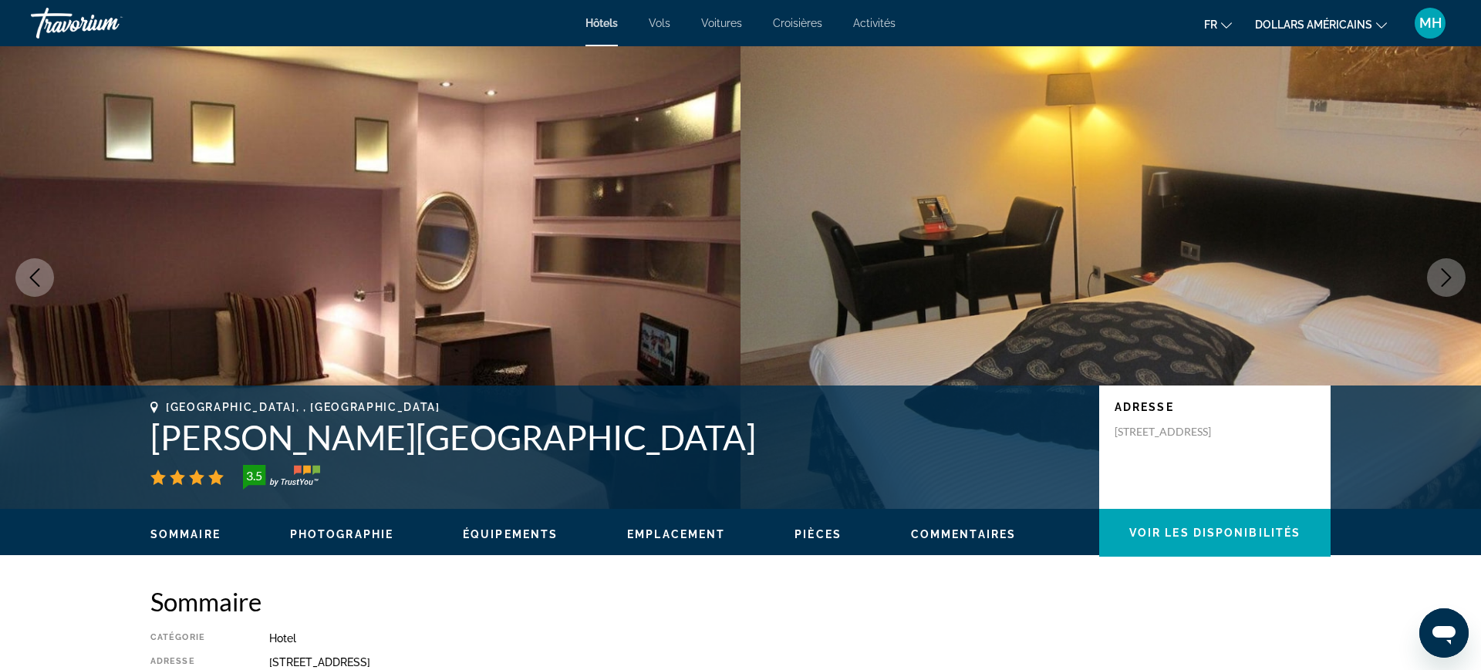
click at [1456, 275] on button "Next image" at bounding box center [1446, 277] width 39 height 39
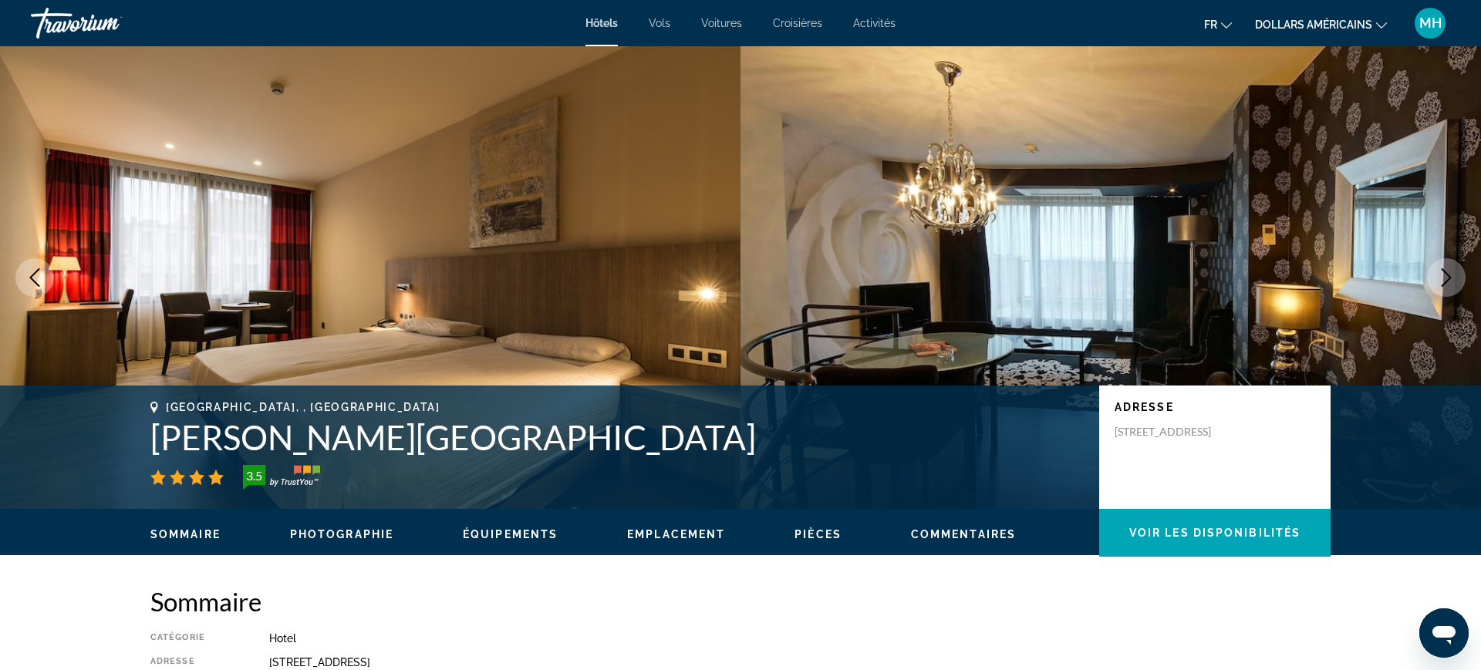
click at [1458, 277] on button "Next image" at bounding box center [1446, 277] width 39 height 39
click at [1457, 273] on button "Next image" at bounding box center [1446, 277] width 39 height 39
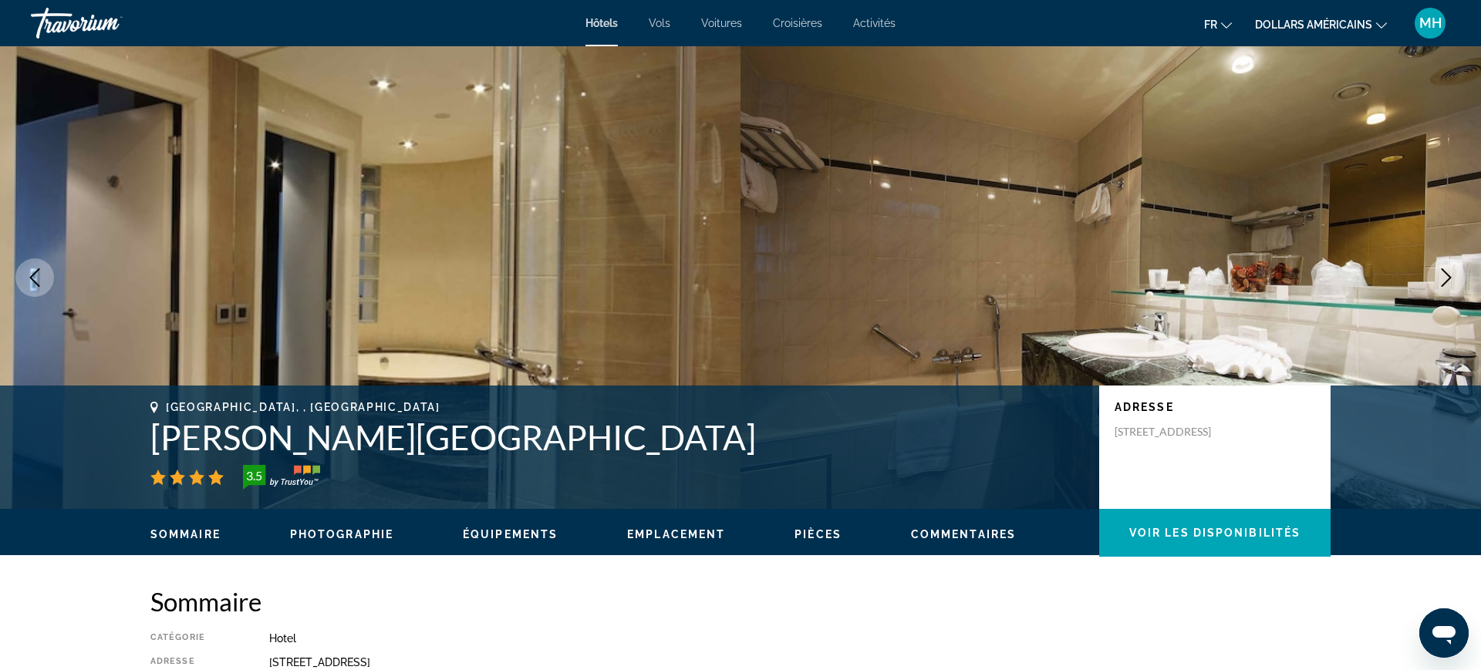
click at [1457, 275] on button "Next image" at bounding box center [1446, 277] width 39 height 39
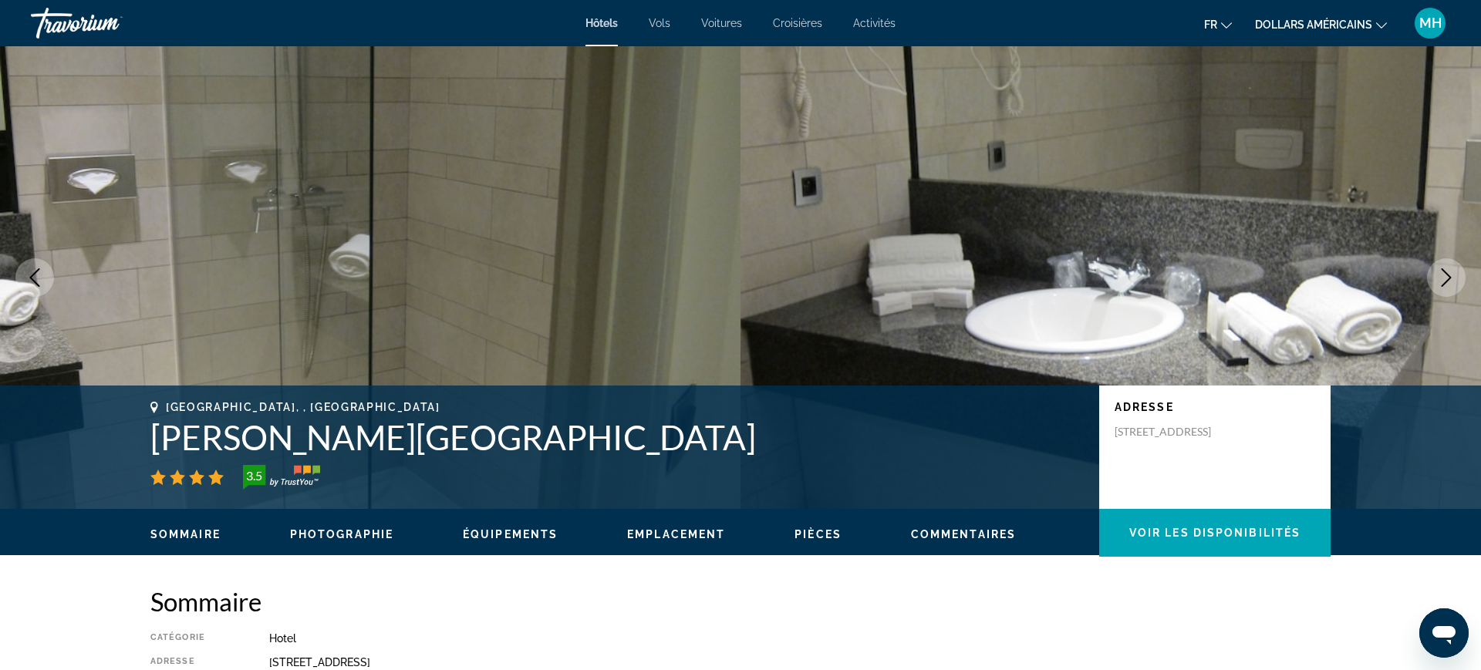
click at [1458, 275] on button "Next image" at bounding box center [1446, 277] width 39 height 39
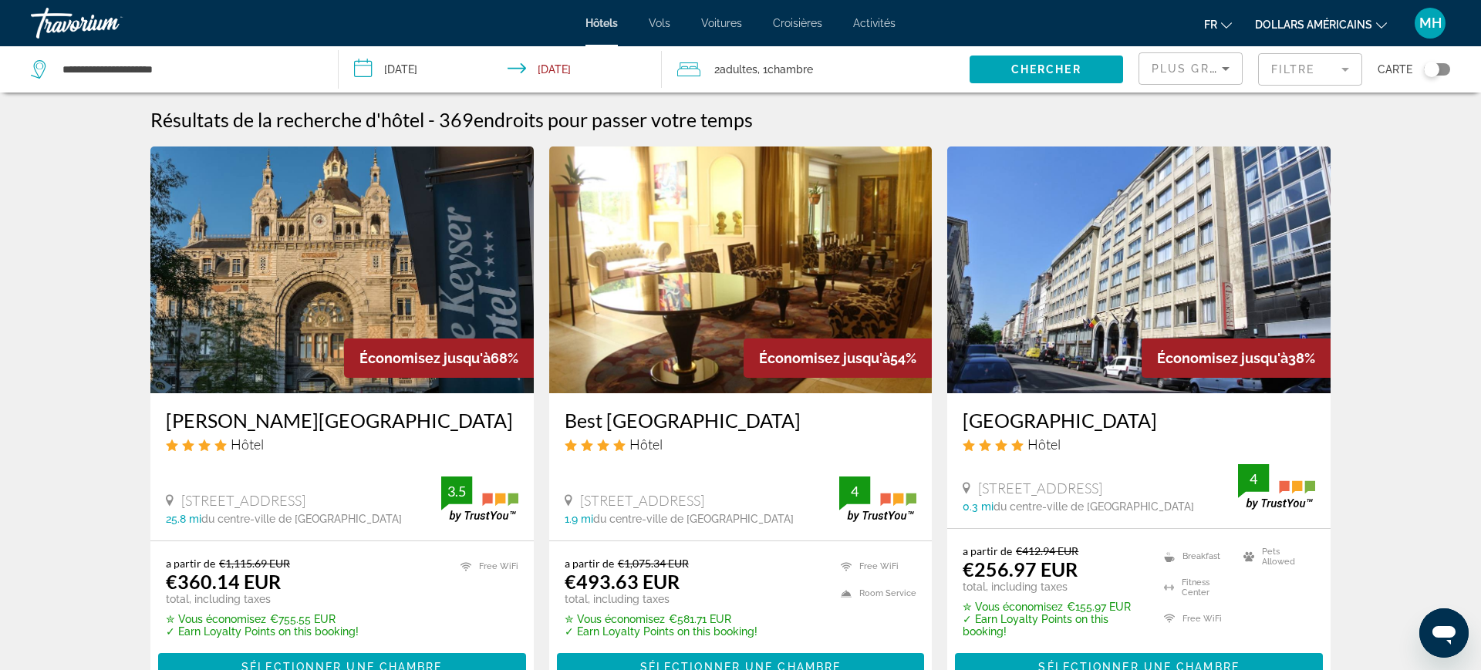
click at [430, 66] on input "**********" at bounding box center [503, 71] width 329 height 51
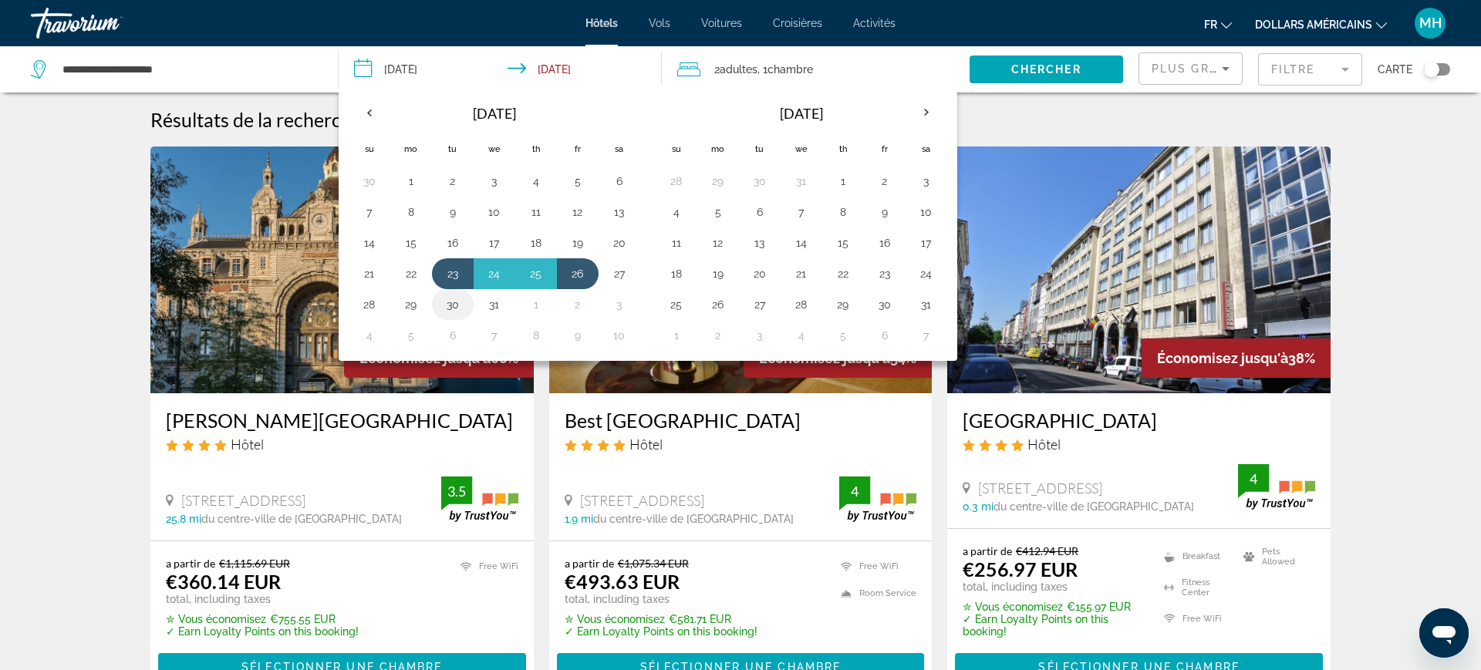
click at [456, 309] on button "30" at bounding box center [452, 305] width 25 height 22
click at [493, 308] on button "31" at bounding box center [494, 305] width 25 height 22
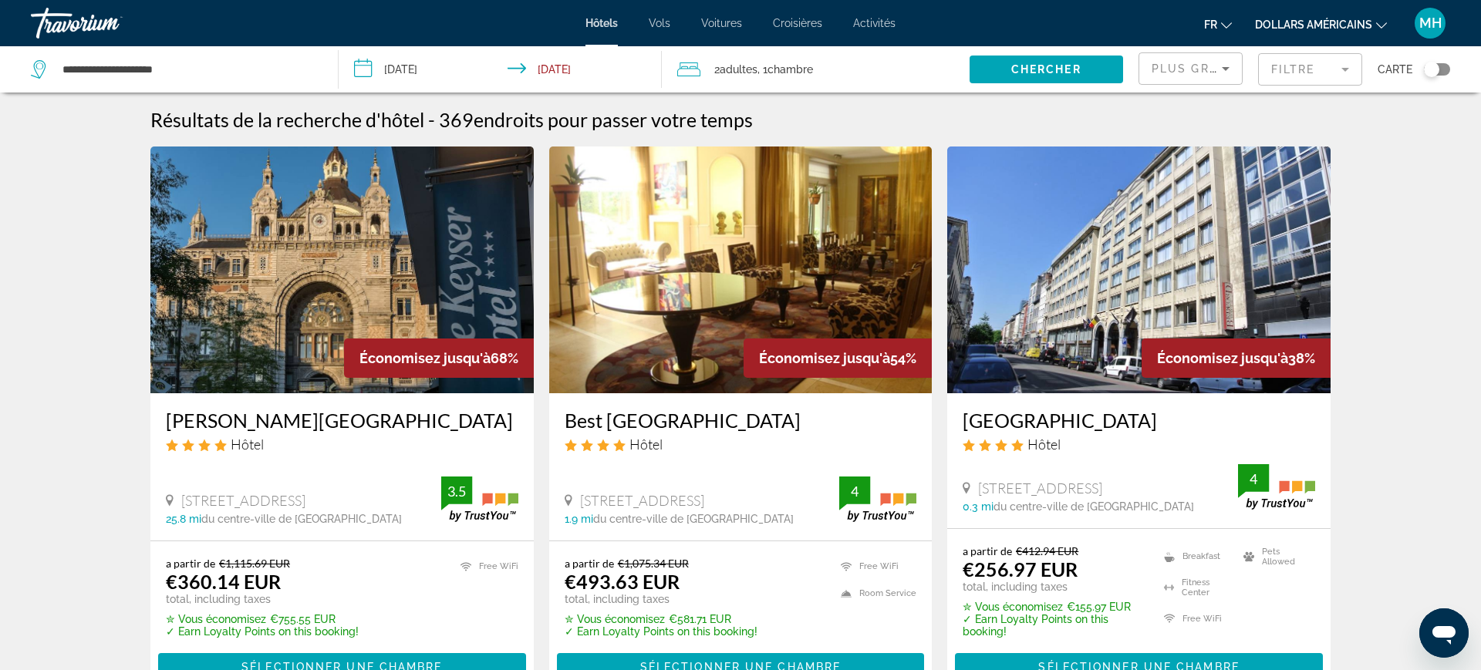
click at [396, 66] on input "**********" at bounding box center [503, 71] width 329 height 51
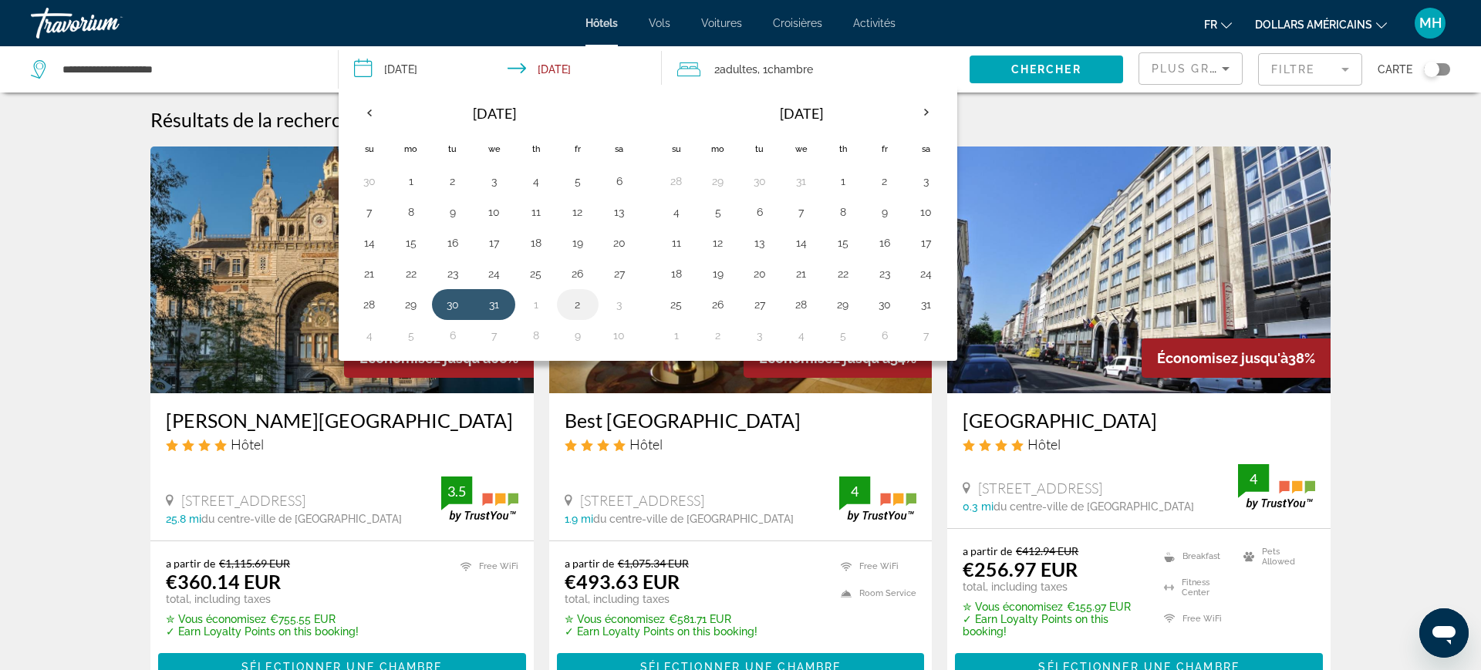
click at [571, 312] on button "2" at bounding box center [577, 305] width 25 height 22
click at [460, 304] on button "30" at bounding box center [452, 305] width 25 height 22
type input "**********"
click at [449, 309] on img "Contenu principal" at bounding box center [341, 270] width 383 height 247
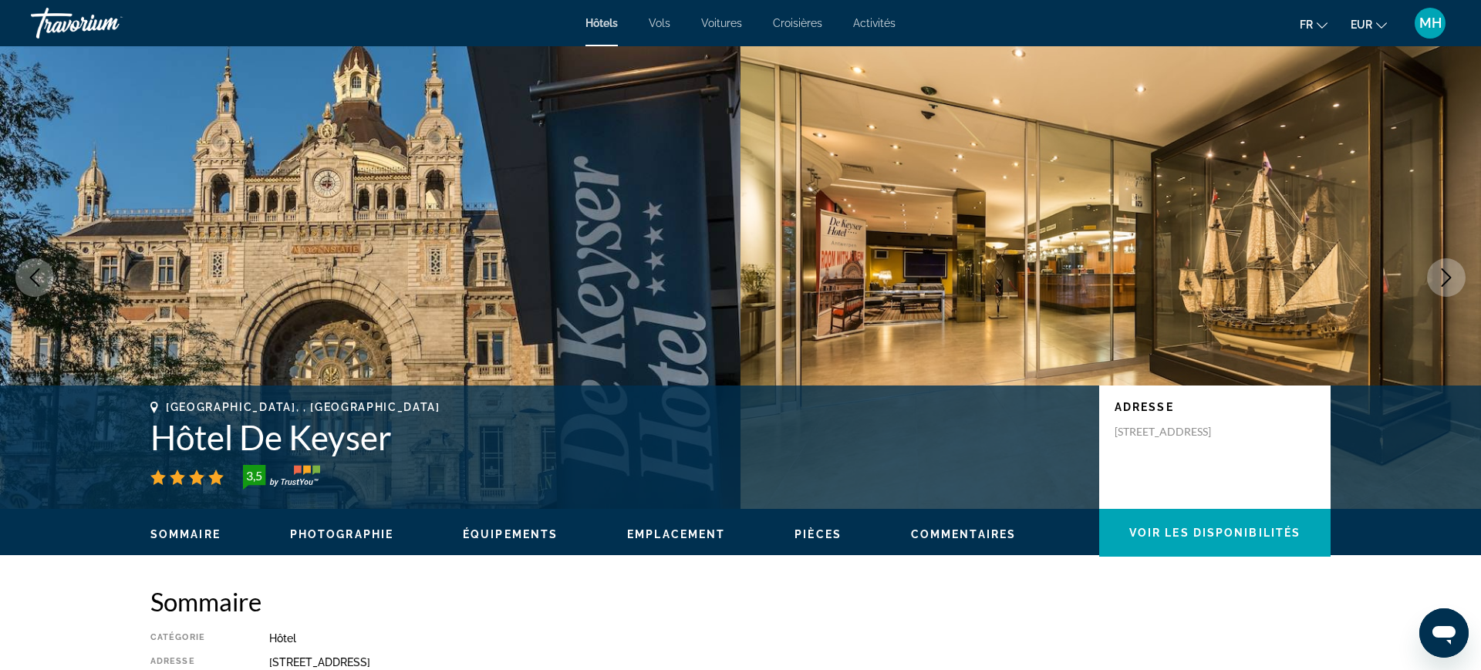
click at [73, 35] on div "Travorium" at bounding box center [108, 23] width 154 height 40
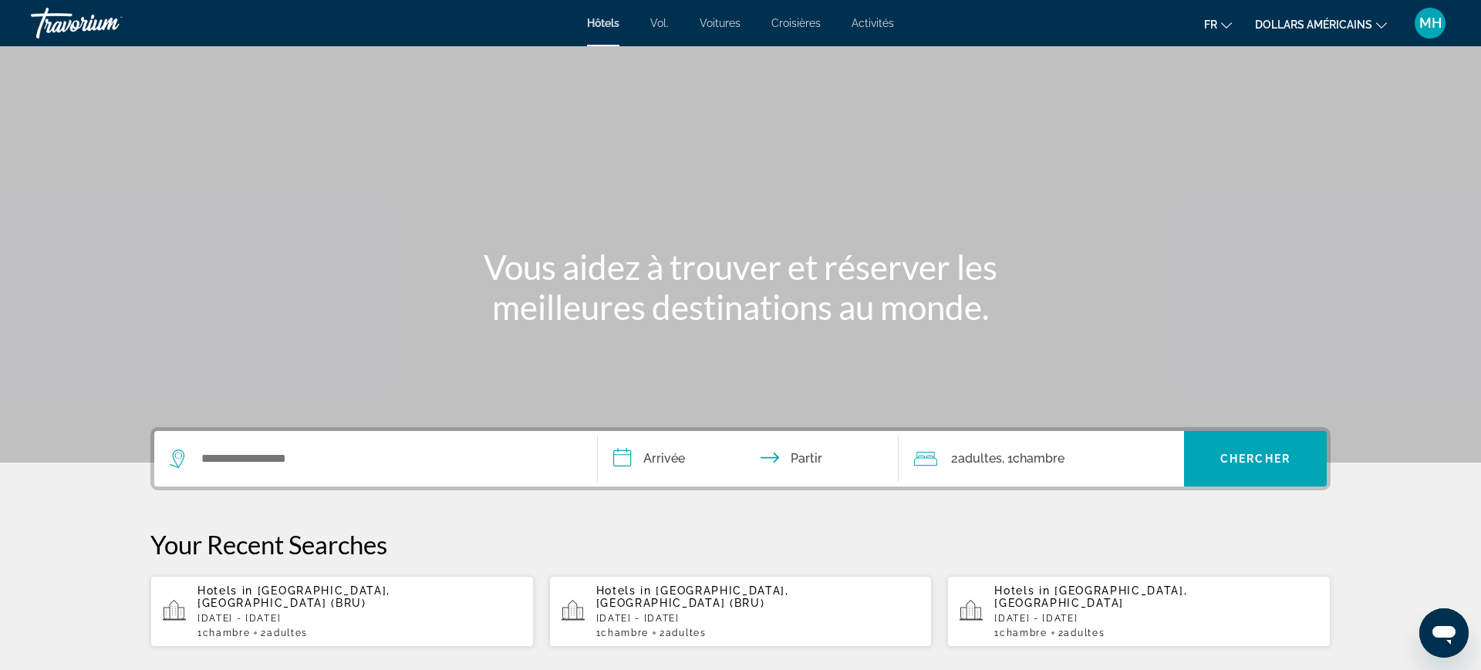
click at [346, 613] on p "[DATE] - [DATE]" at bounding box center [359, 618] width 324 height 11
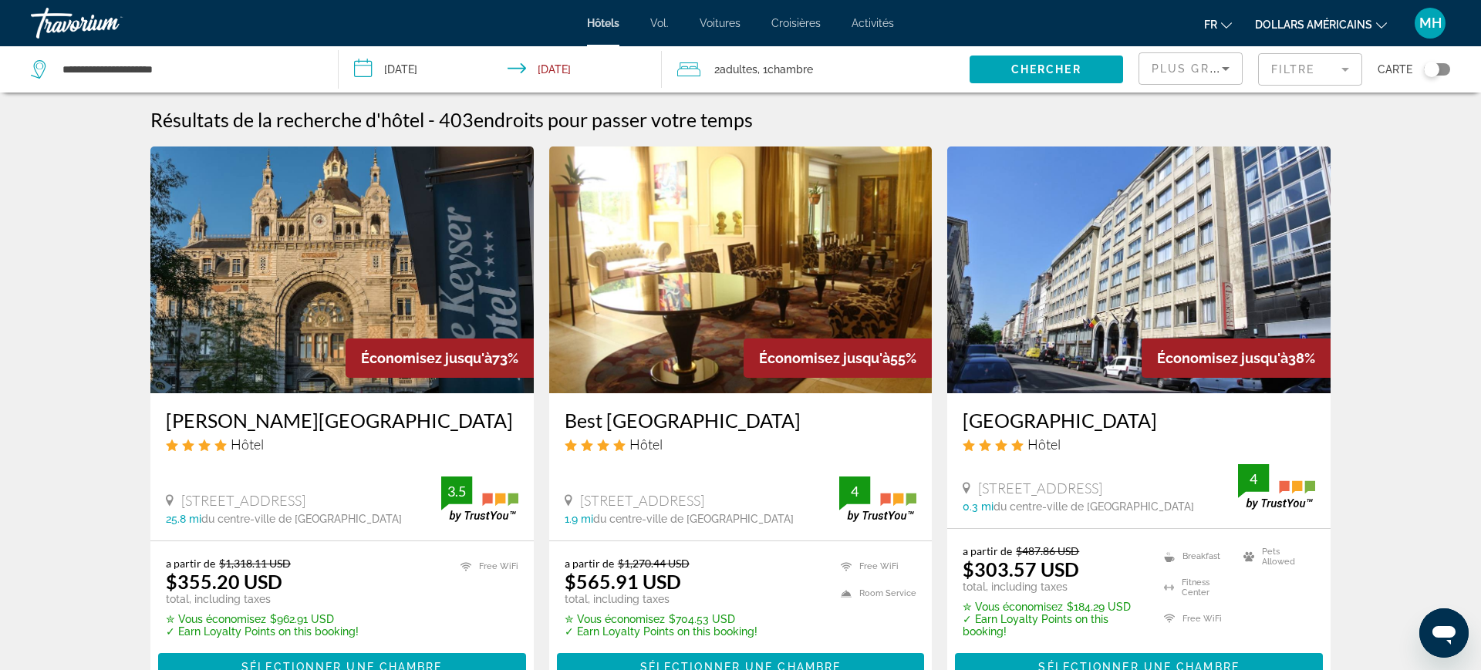
click at [1347, 33] on button "dollars américains USD ($) MXN (Mexique$) CAD ($ CA) GBP (£) EUR (€) AUD (A$) N…" at bounding box center [1321, 24] width 132 height 22
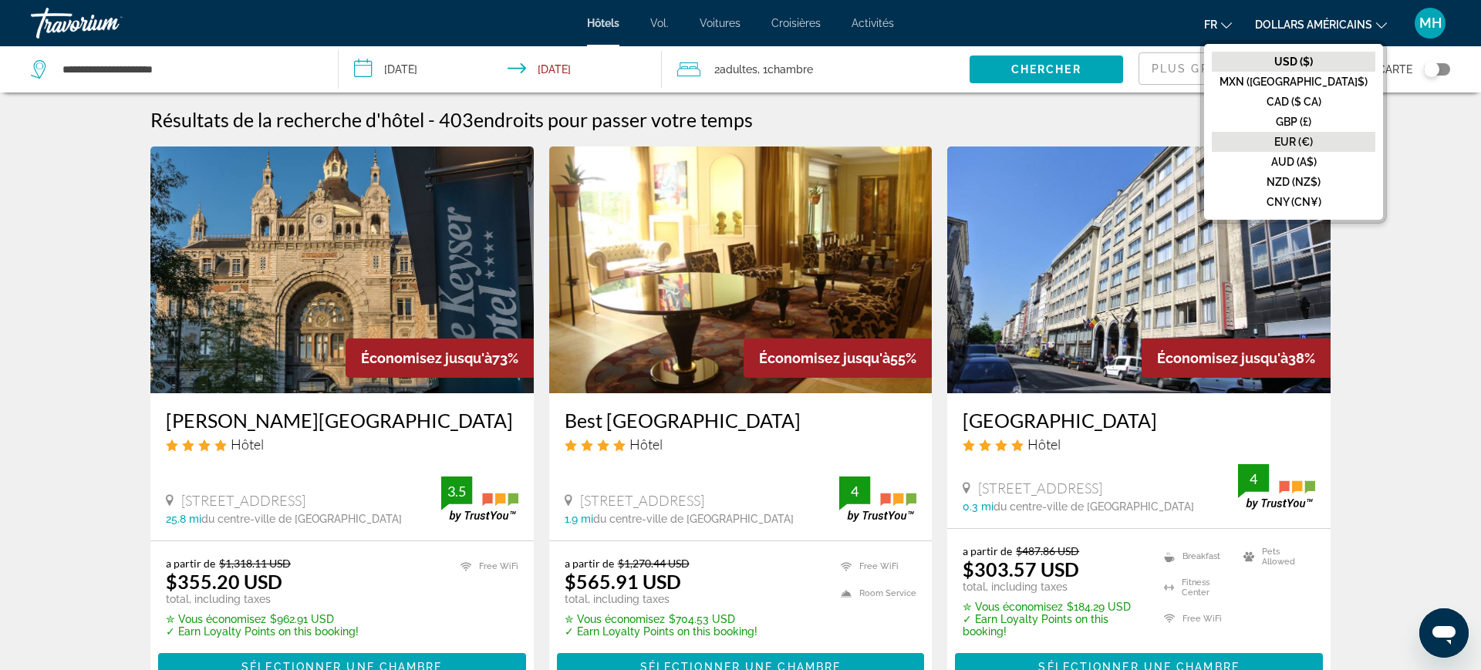
click at [1313, 147] on font "EUR (€)" at bounding box center [1293, 142] width 39 height 12
